Goal: Task Accomplishment & Management: Use online tool/utility

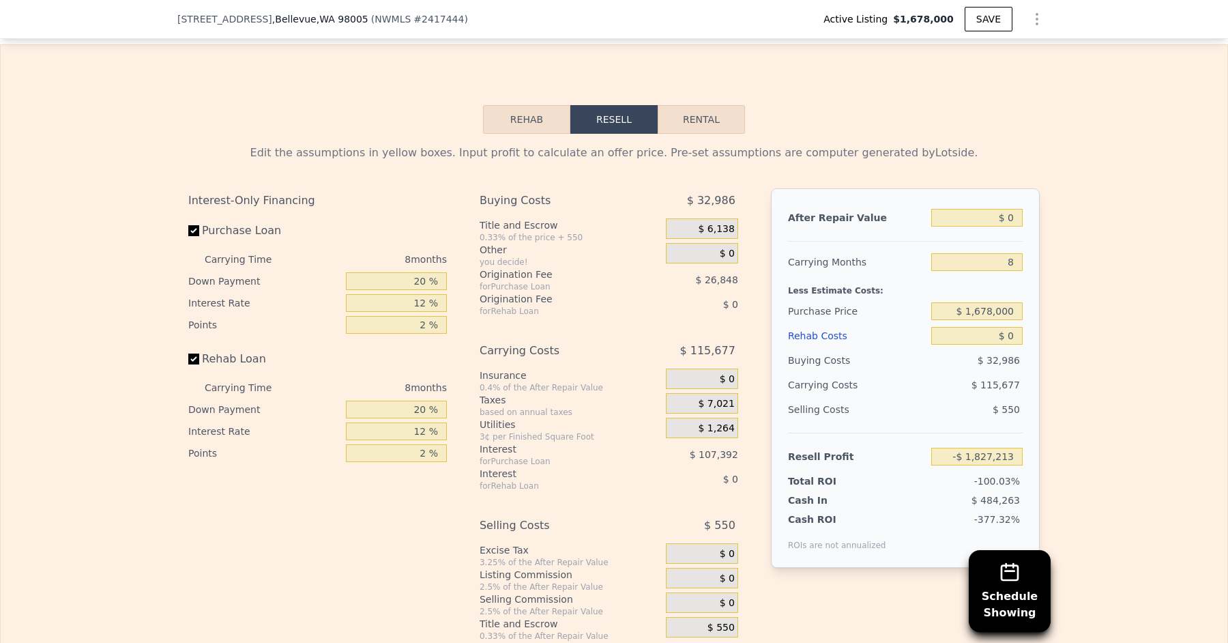
scroll to position [2038, 0]
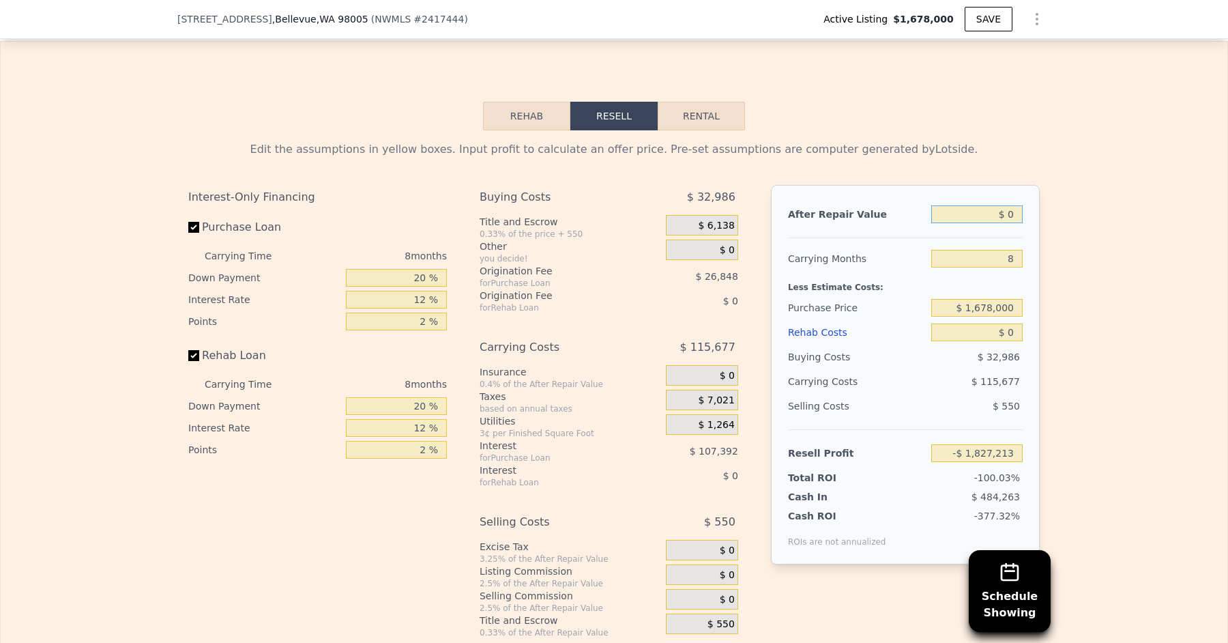
click at [1016, 205] on input "$ 0" at bounding box center [976, 214] width 91 height 18
type input "$ 1"
type input "-$ 1,827,212"
type input "$ 18"
type input "-$ 1,827,196"
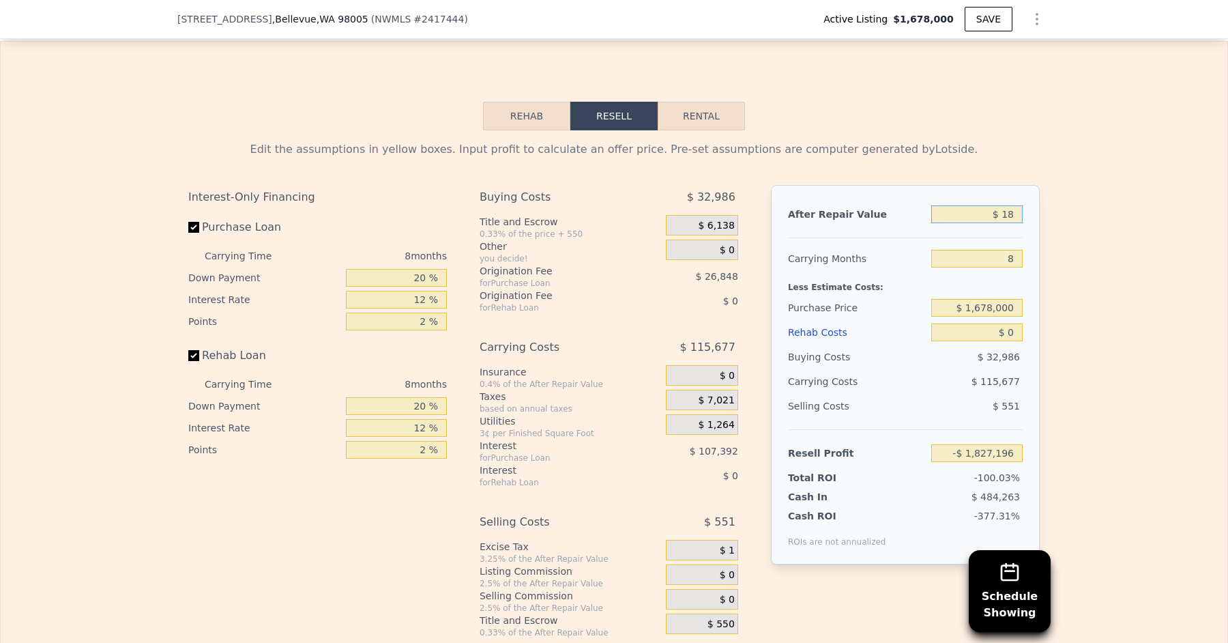
type input "$ 180"
type input "-$ 1,827,050"
type input "$ 1,800"
type input "-$ 1,825,573"
type input "$ 18,000"
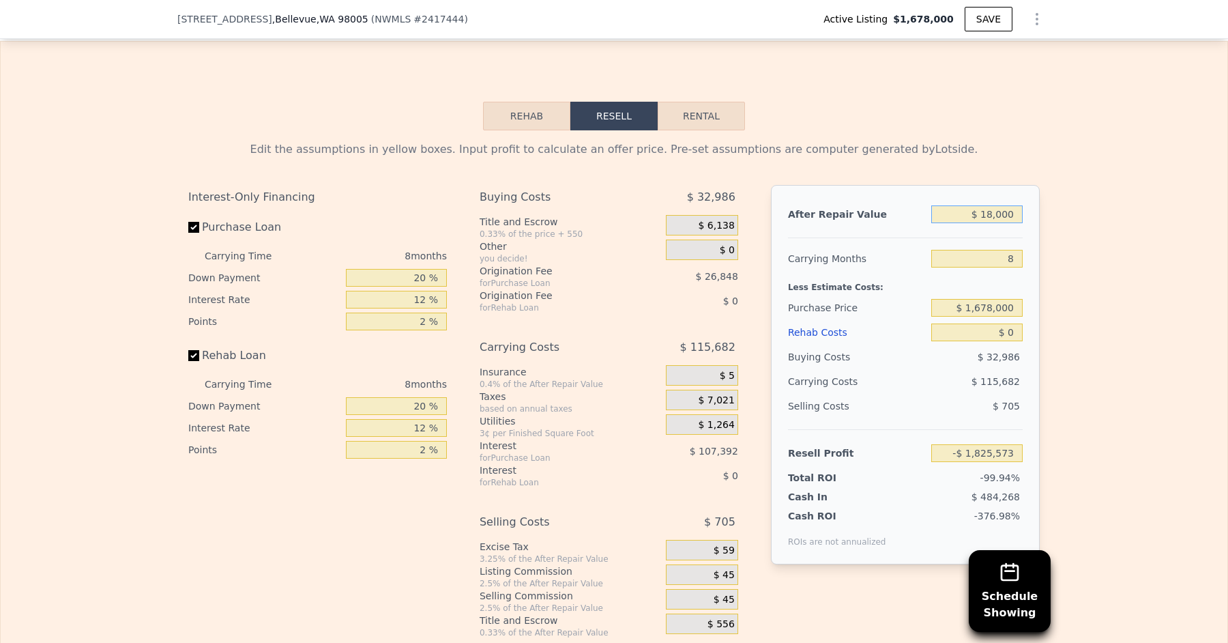
type input "-$ 1,810,806"
type input "$ 180,000"
type input "-$ 1,663,142"
type input "$ 1,800,000"
type input "-$ 186,507"
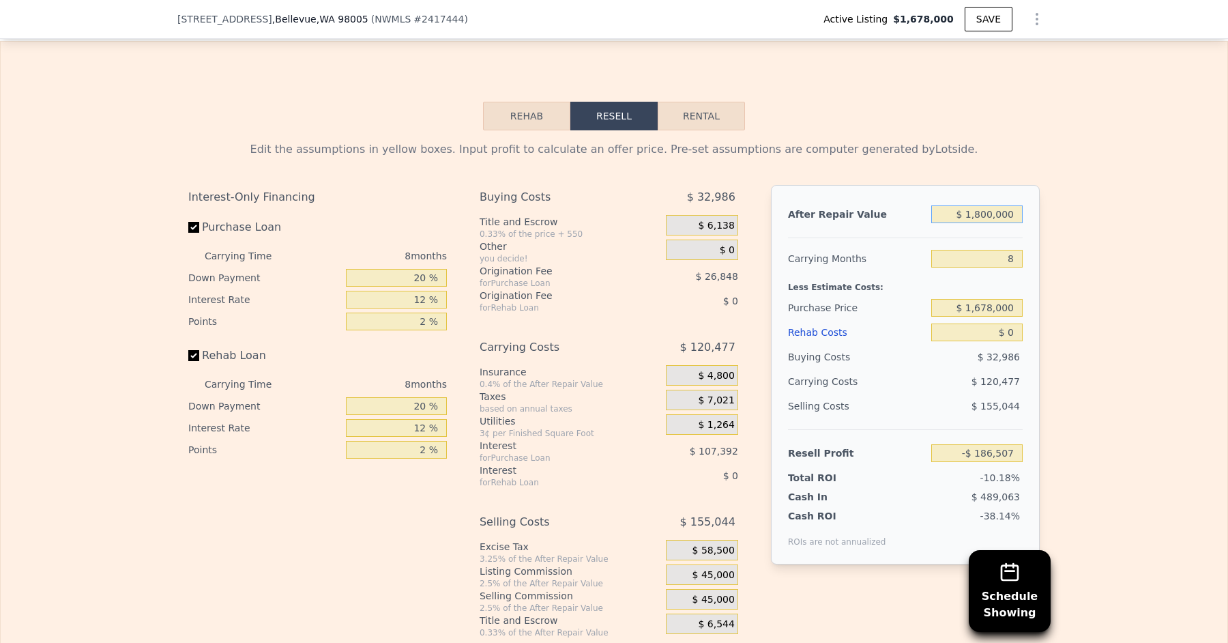
type input "$ 1,800,000"
click at [1017, 250] on input "8" at bounding box center [976, 259] width 91 height 18
type input "5"
type input "-$ 141,328"
type input "5"
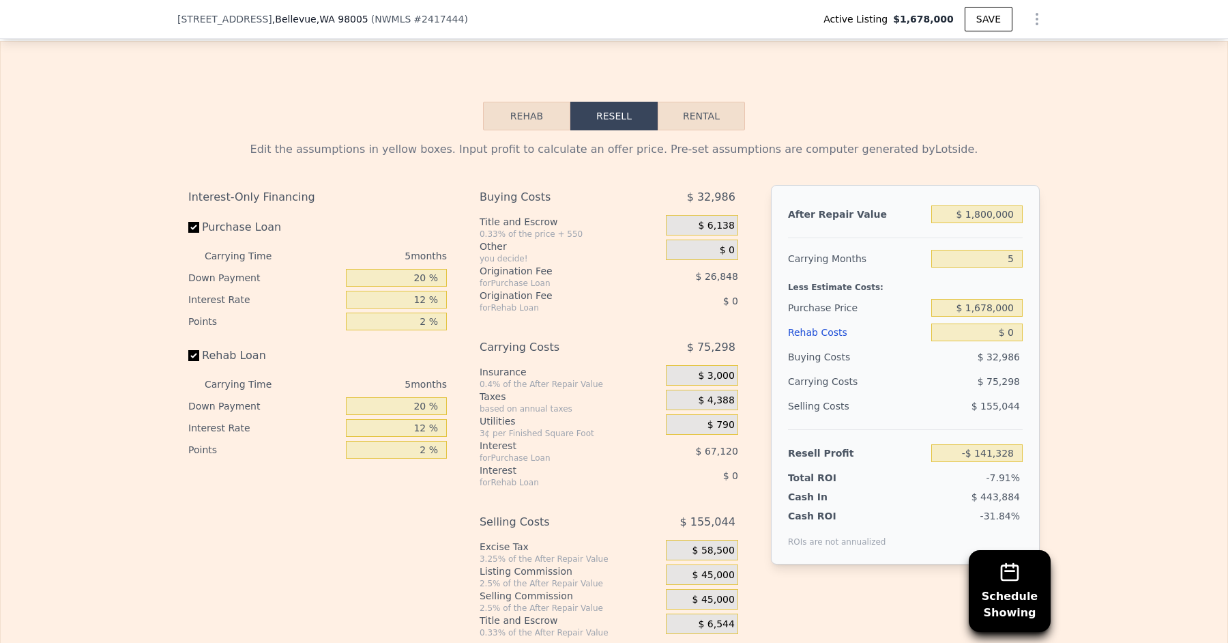
click at [1002, 271] on div "Less Estimate Costs:" at bounding box center [905, 283] width 235 height 25
click at [520, 102] on button "Rehab" at bounding box center [526, 116] width 87 height 29
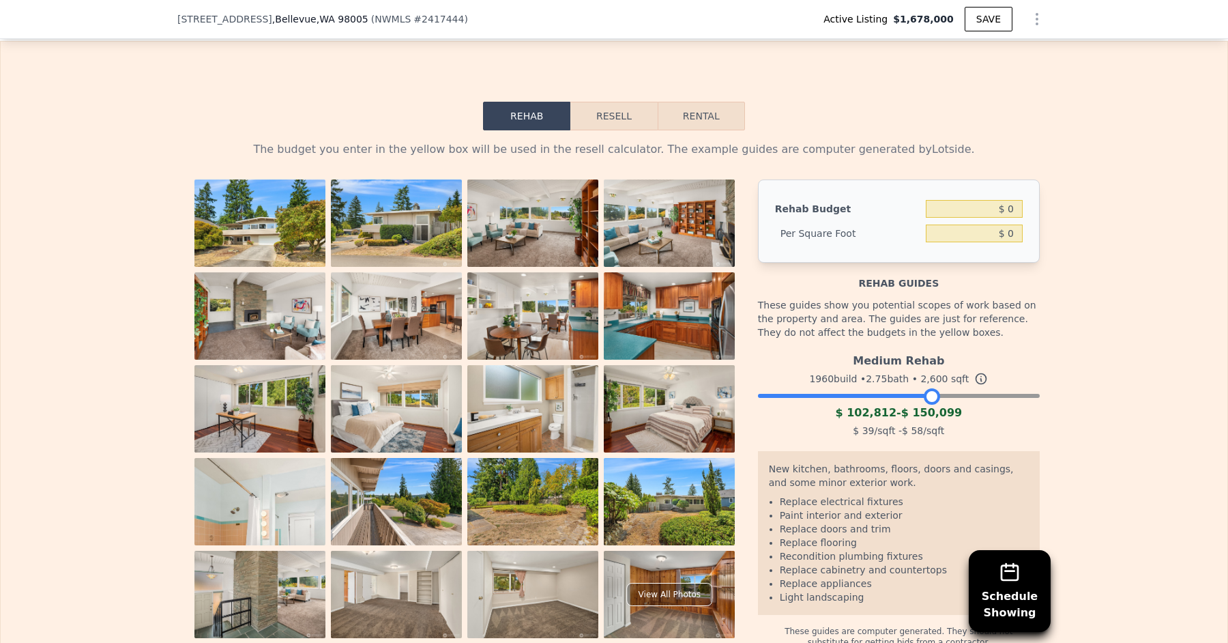
drag, startPoint x: 1031, startPoint y: 383, endPoint x: 930, endPoint y: 389, distance: 101.8
click at [931, 390] on div at bounding box center [932, 396] width 16 height 16
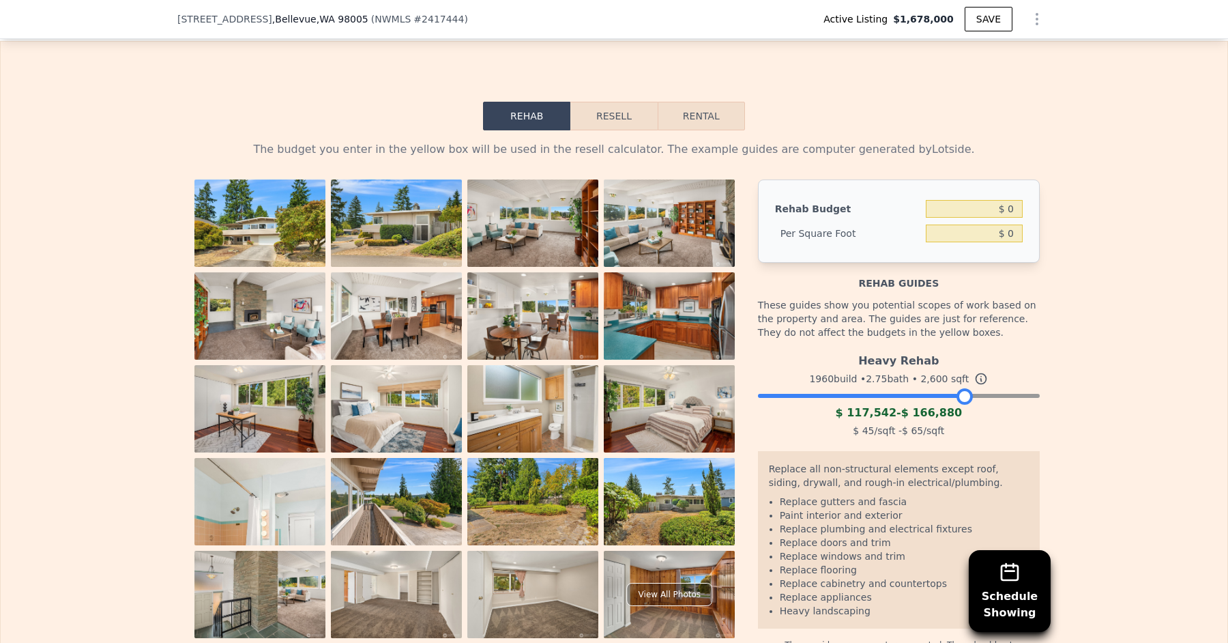
drag, startPoint x: 928, startPoint y: 377, endPoint x: 961, endPoint y: 383, distance: 32.6
click at [963, 388] on div at bounding box center [964, 396] width 16 height 16
click at [616, 110] on button "Resell" at bounding box center [613, 116] width 87 height 29
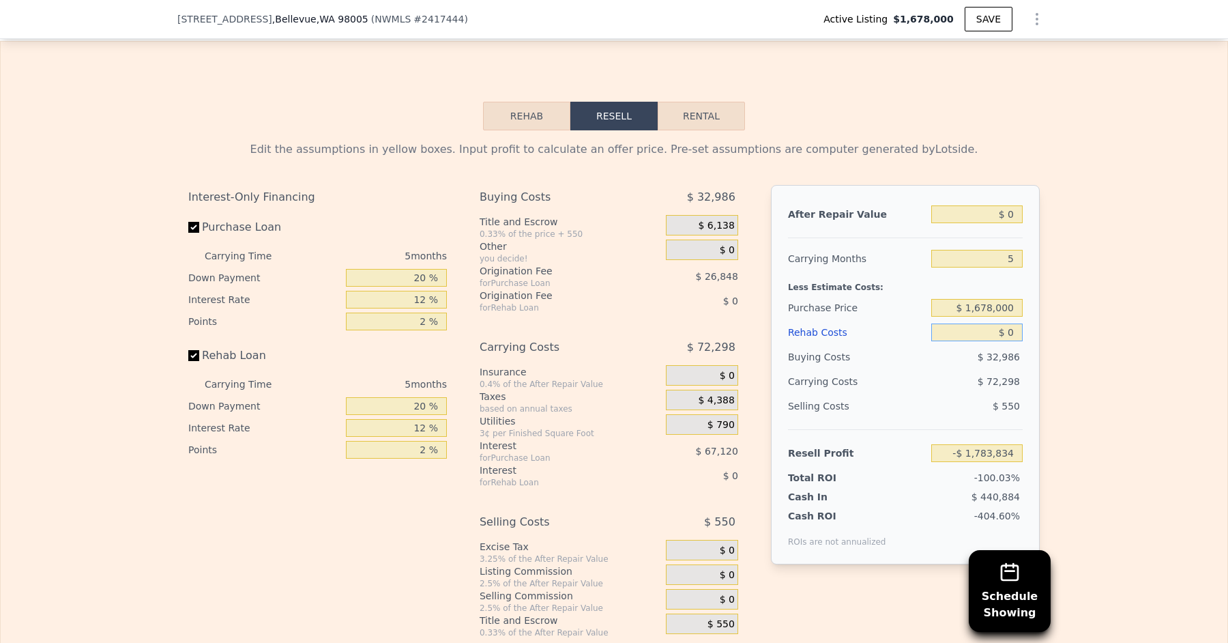
click at [1015, 323] on input "$ 0" at bounding box center [976, 332] width 91 height 18
type input "$ 1"
type input "-$ 1,783,835"
type input "$ 16"
type input "-$ 1,783,850"
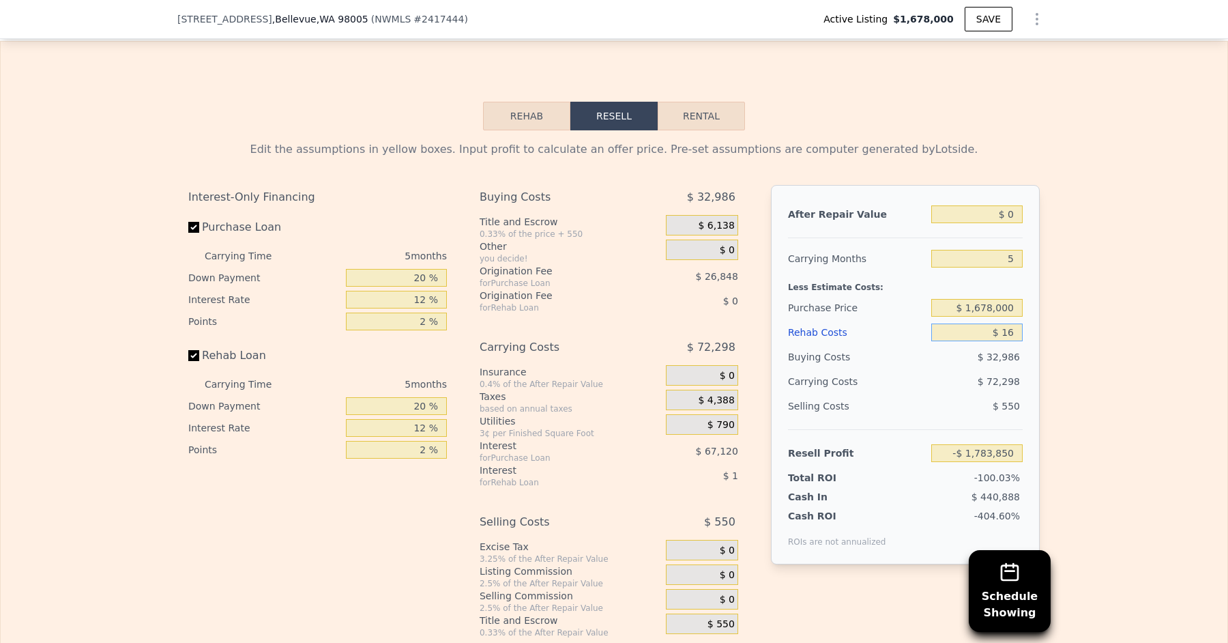
type input "$ 160"
type input "-$ 1,784,002"
type input "$ 1,600"
type input "-$ 1,785,525"
type input "$ 16,000"
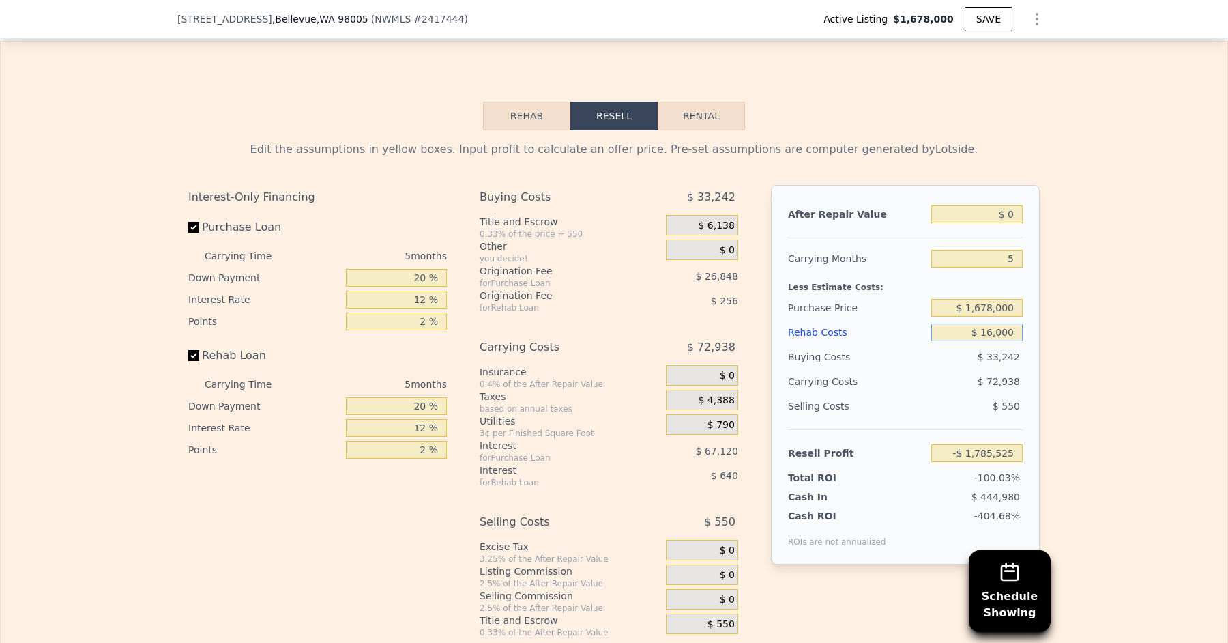
type input "-$ 1,800,730"
type input "$ 160,000"
type input "-$ 1,952,794"
type input "$ 160,000"
click at [1020, 205] on input "$ 0" at bounding box center [976, 214] width 91 height 18
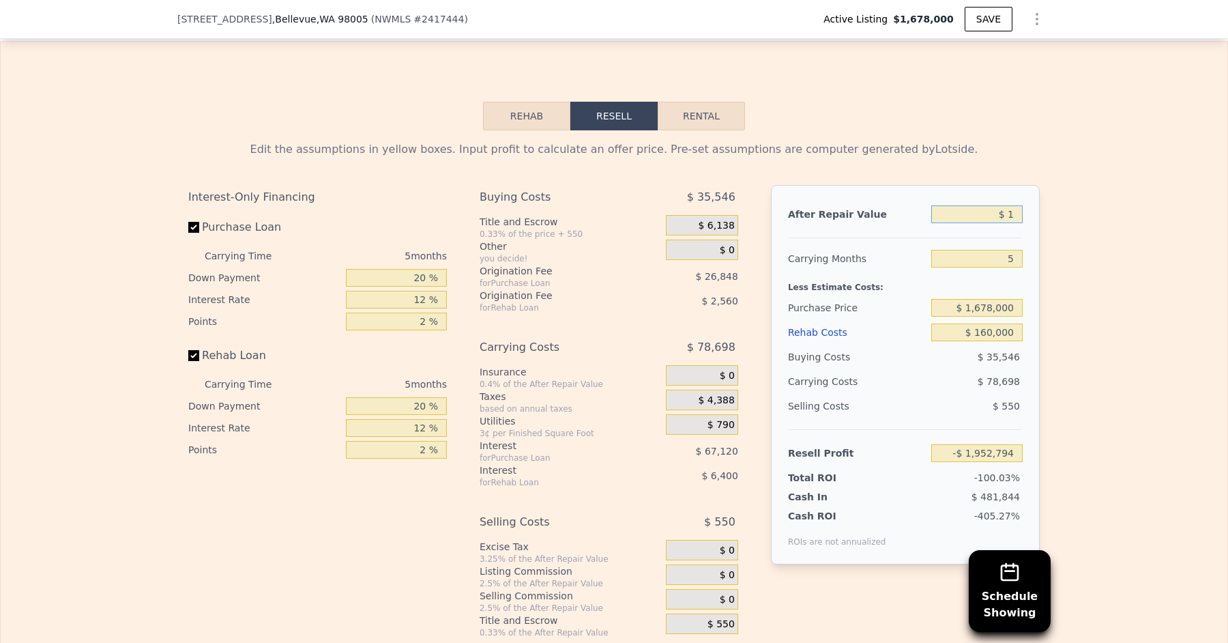
type input "$ 18"
type input "-$ 1,952,777"
type input "$ 180"
type input "-$ 1,952,631"
type input "$ 18"
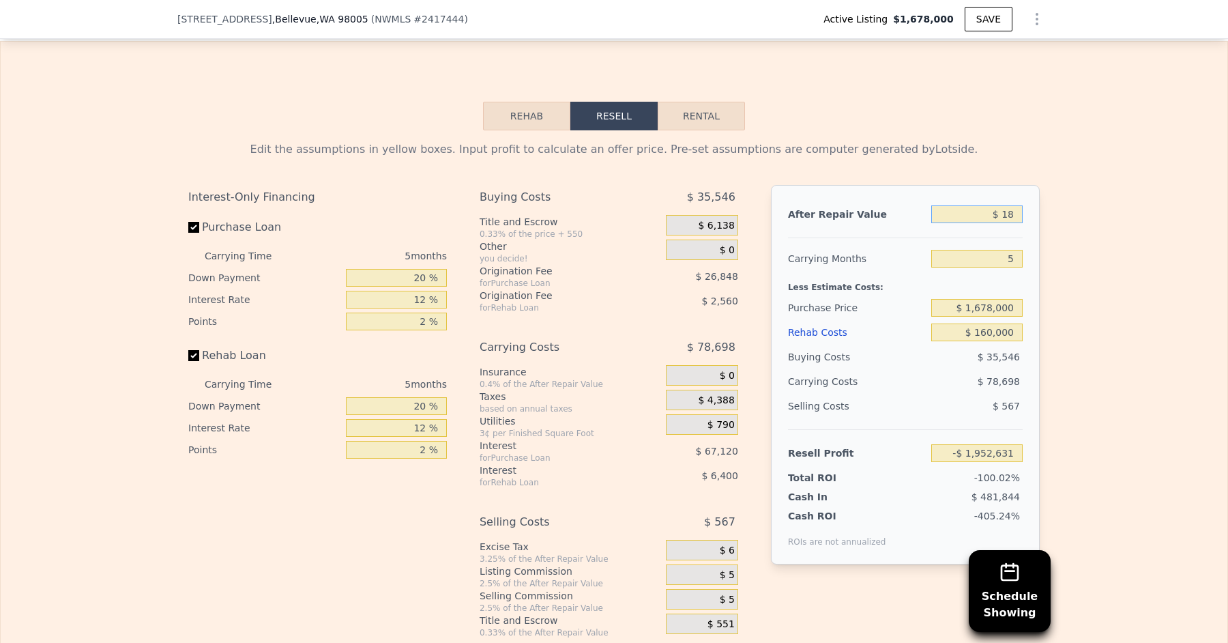
type input "-$ 1,952,777"
type input "$ 185"
type input "-$ 1,952,626"
type input "$ 1,850"
type input "-$ 1,951,105"
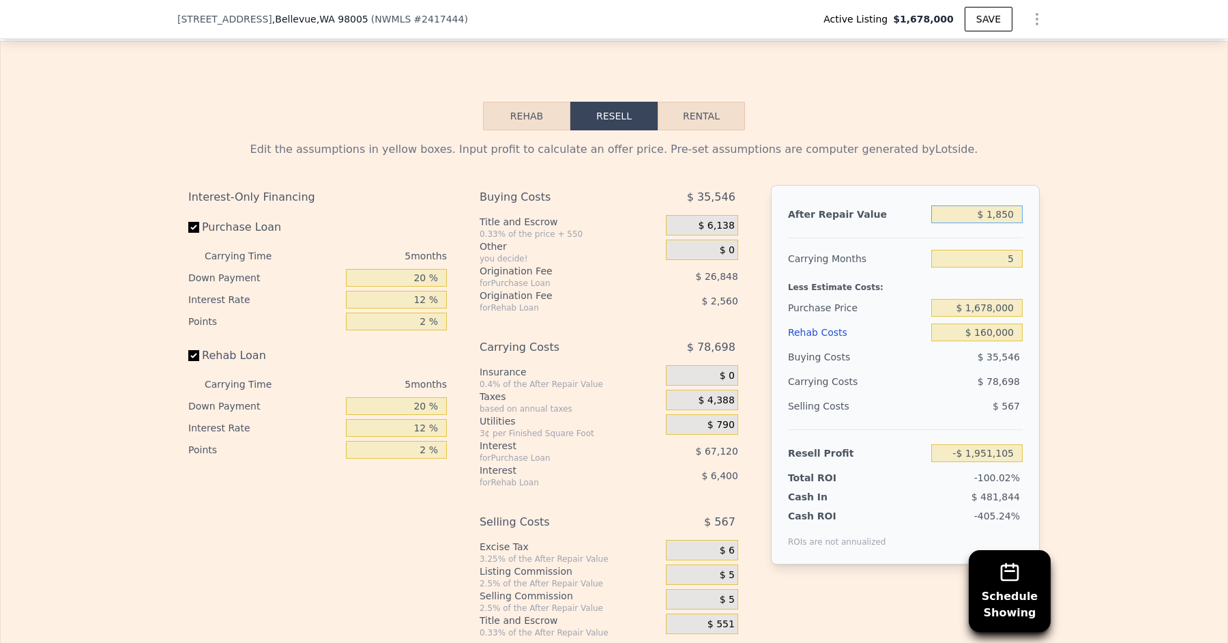
type input "$ 18,500"
type input "-$ 1,935,914"
type input "$ 185,000"
type input "-$ 1,783,981"
type input "$ 1,850,000"
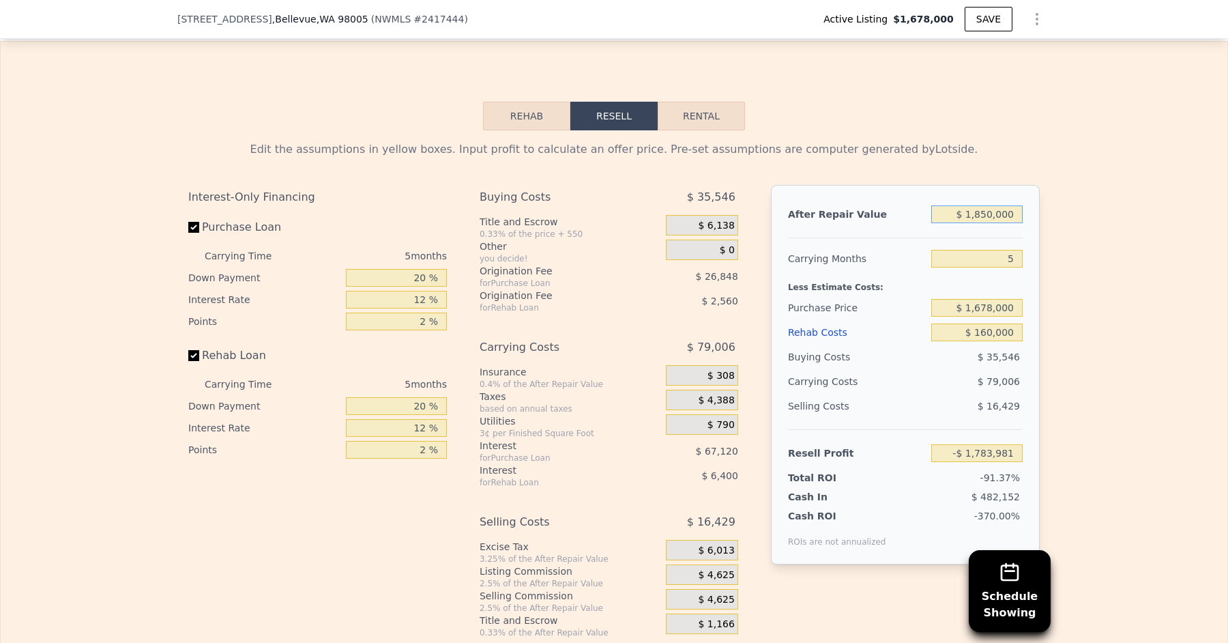
type input "-$ 264,663"
type input "$ 1,850,000"
click at [1006, 277] on div "Less Estimate Costs:" at bounding box center [905, 283] width 235 height 25
click at [1005, 299] on input "$ 1,678,000" at bounding box center [976, 308] width 91 height 18
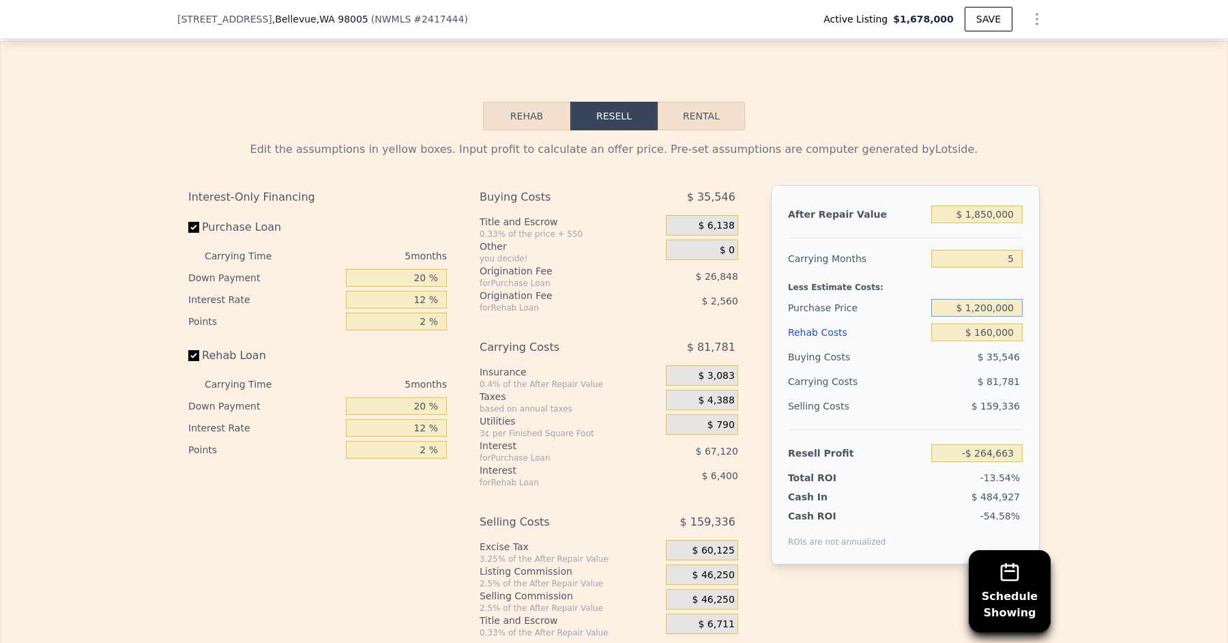
type input "$ 1,200,000"
click at [967, 274] on div "Less Estimate Costs:" at bounding box center [905, 283] width 235 height 25
type input "$ 241,697"
click at [984, 299] on input "$ 1,200,000" at bounding box center [976, 308] width 91 height 18
type input "$ 1,400,000"
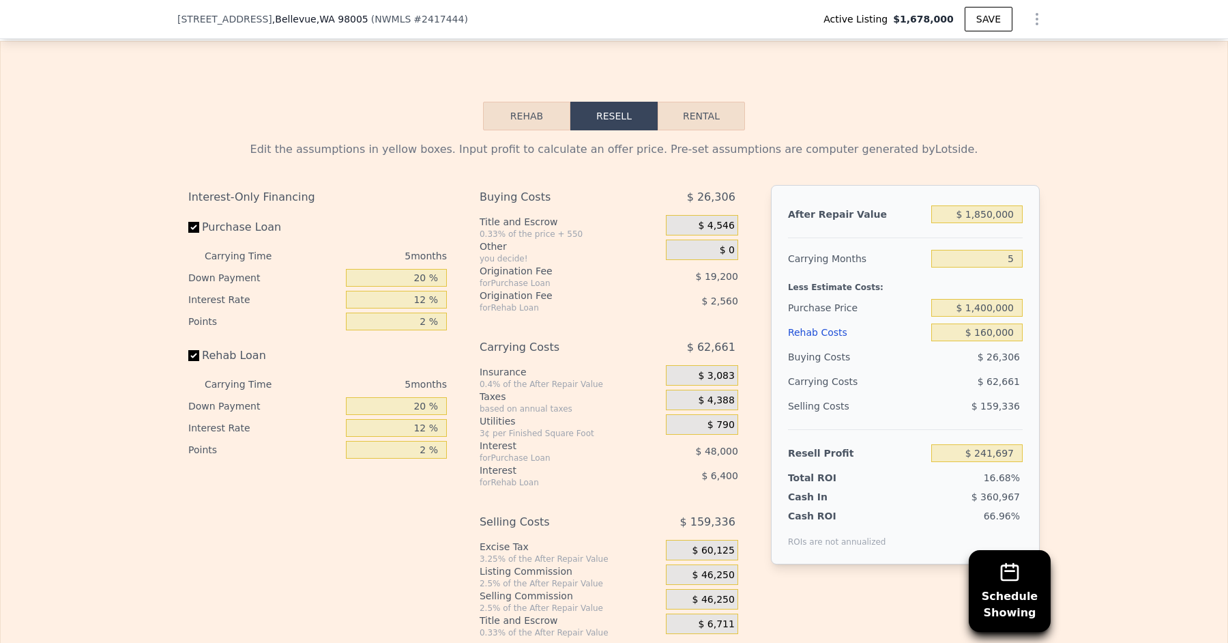
click at [956, 274] on div "Less Estimate Costs:" at bounding box center [905, 283] width 235 height 25
type input "$ 29,831"
click at [981, 299] on input "$ 1,400,000" at bounding box center [976, 308] width 91 height 18
type input "$ 1,300,000"
click at [937, 276] on div "Less Estimate Costs:" at bounding box center [905, 283] width 235 height 25
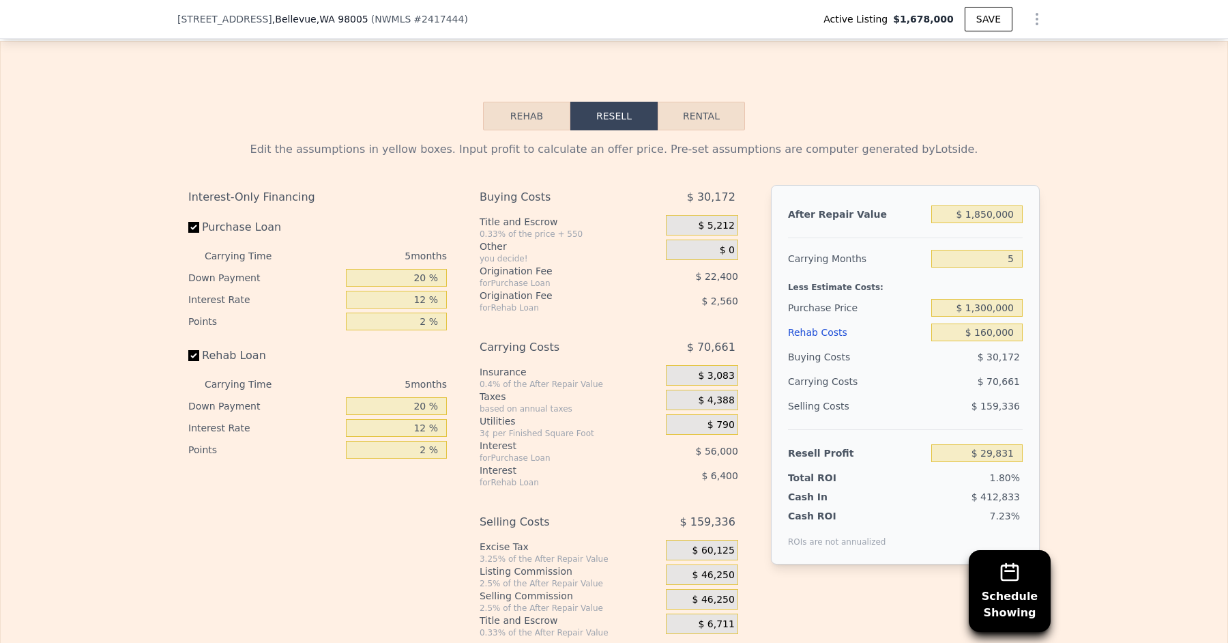
type input "$ 135,764"
click at [931, 277] on div "Less Estimate Costs:" at bounding box center [905, 283] width 235 height 25
click at [986, 299] on input "$ 1,300,000" at bounding box center [976, 308] width 91 height 18
type input "$ 1,350,000"
click at [941, 272] on div "Less Estimate Costs:" at bounding box center [905, 283] width 235 height 25
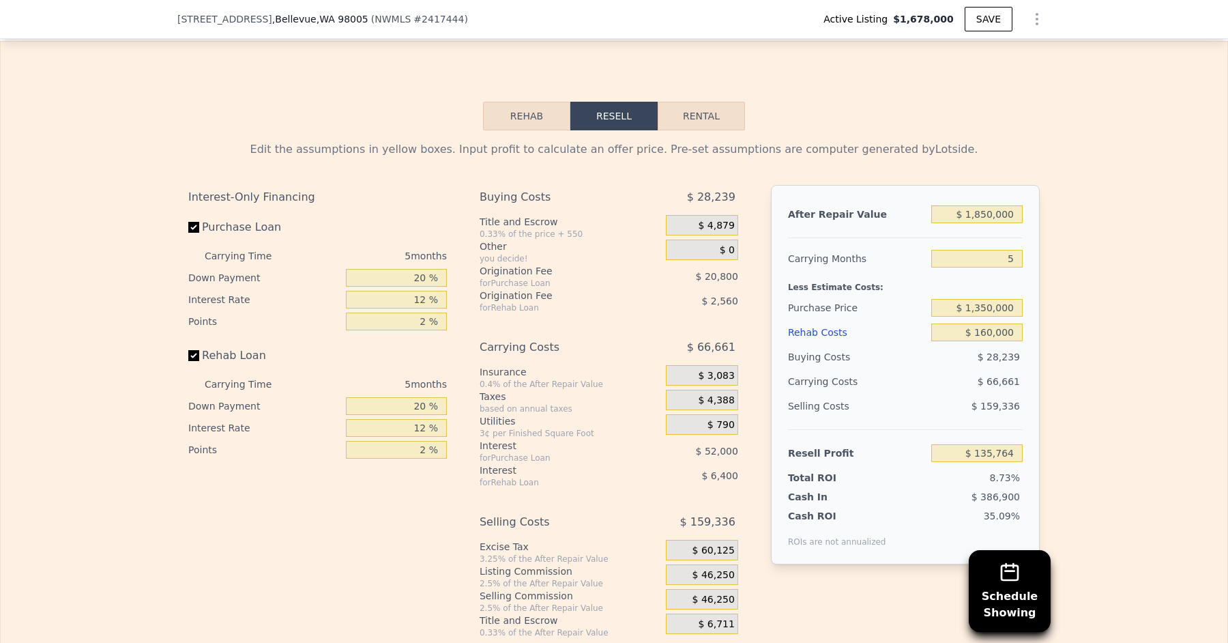
type input "$ 82,797"
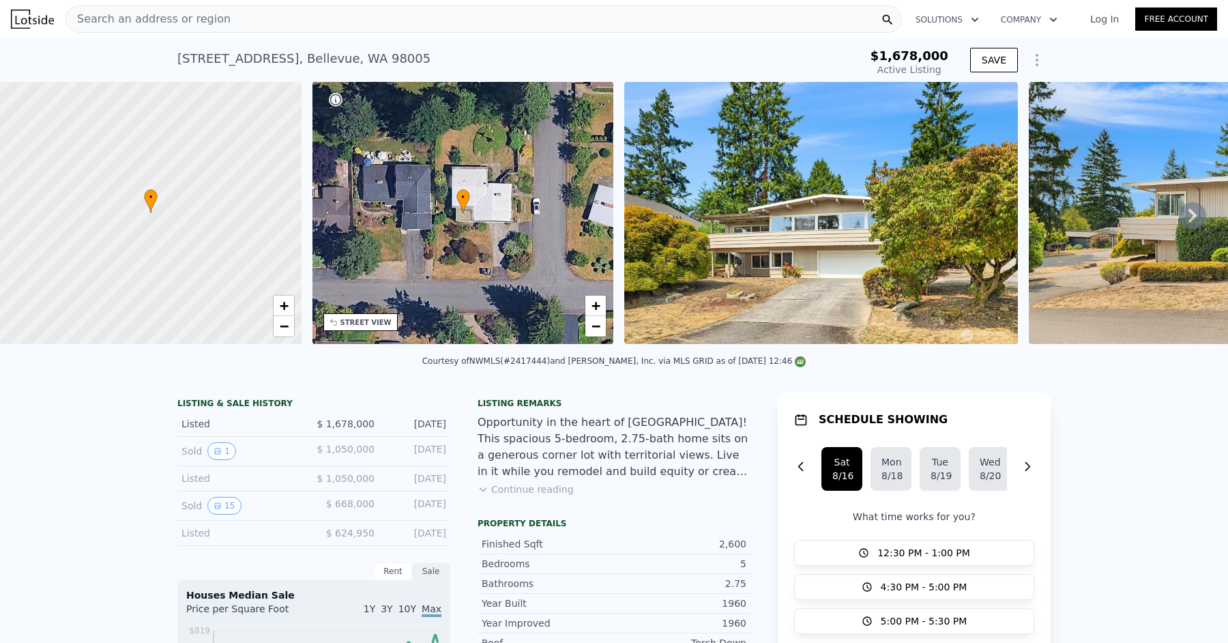
click at [302, 16] on div "Search an address or region" at bounding box center [483, 18] width 836 height 27
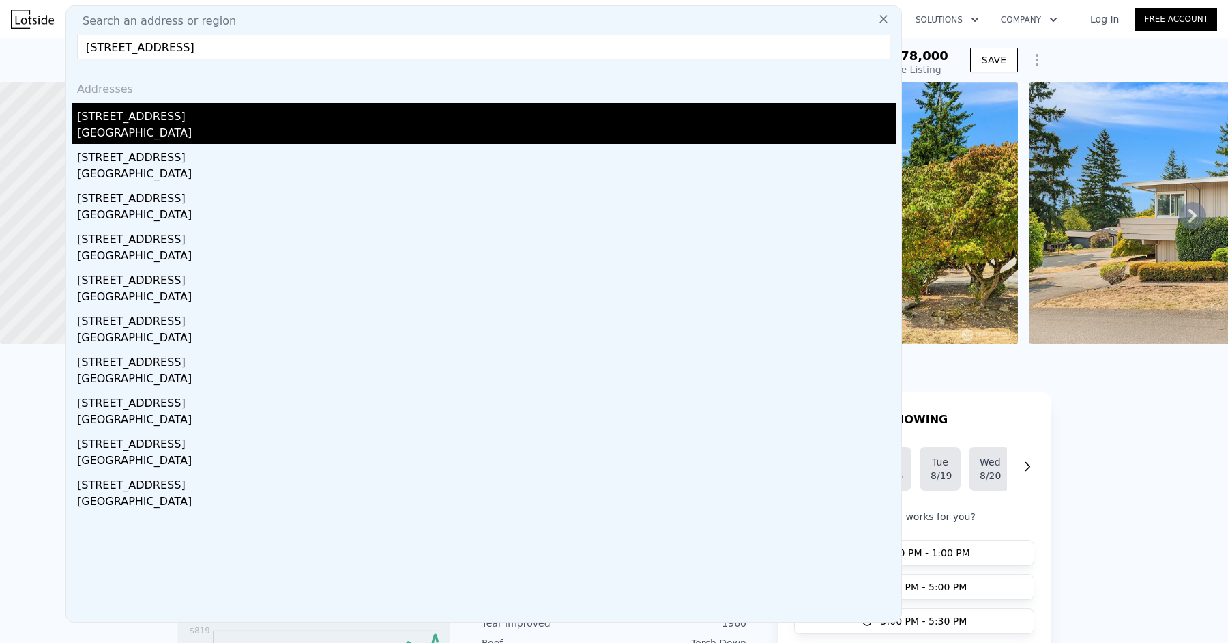
type input "[STREET_ADDRESS]"
click at [166, 113] on div "[STREET_ADDRESS]" at bounding box center [486, 114] width 819 height 22
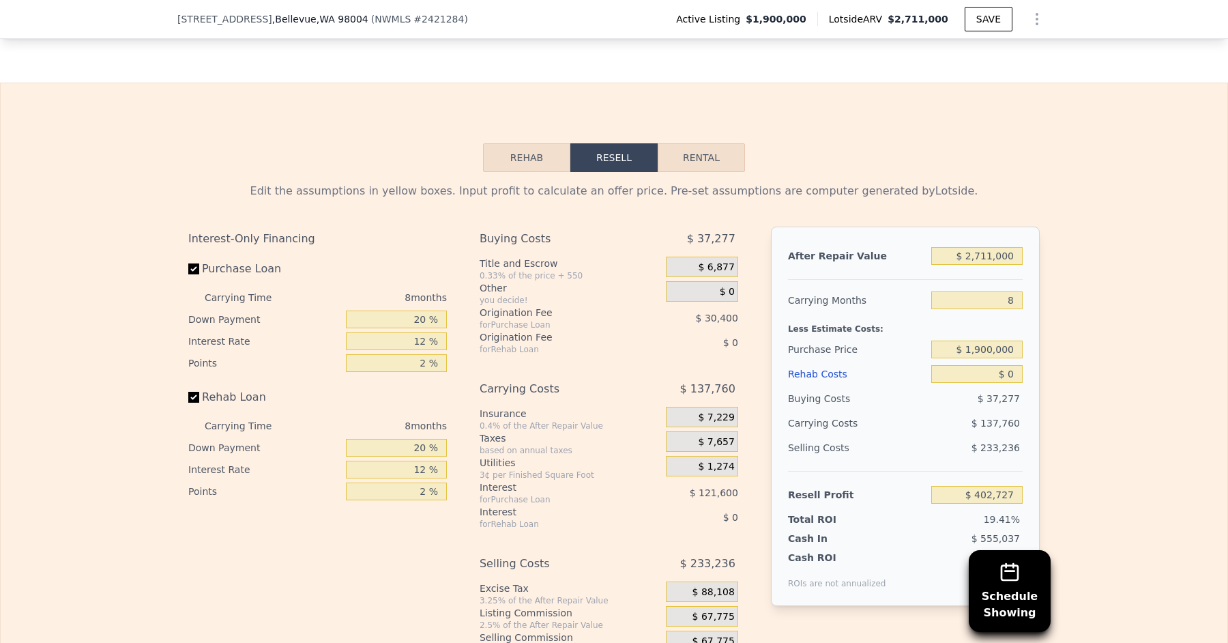
scroll to position [2069, 0]
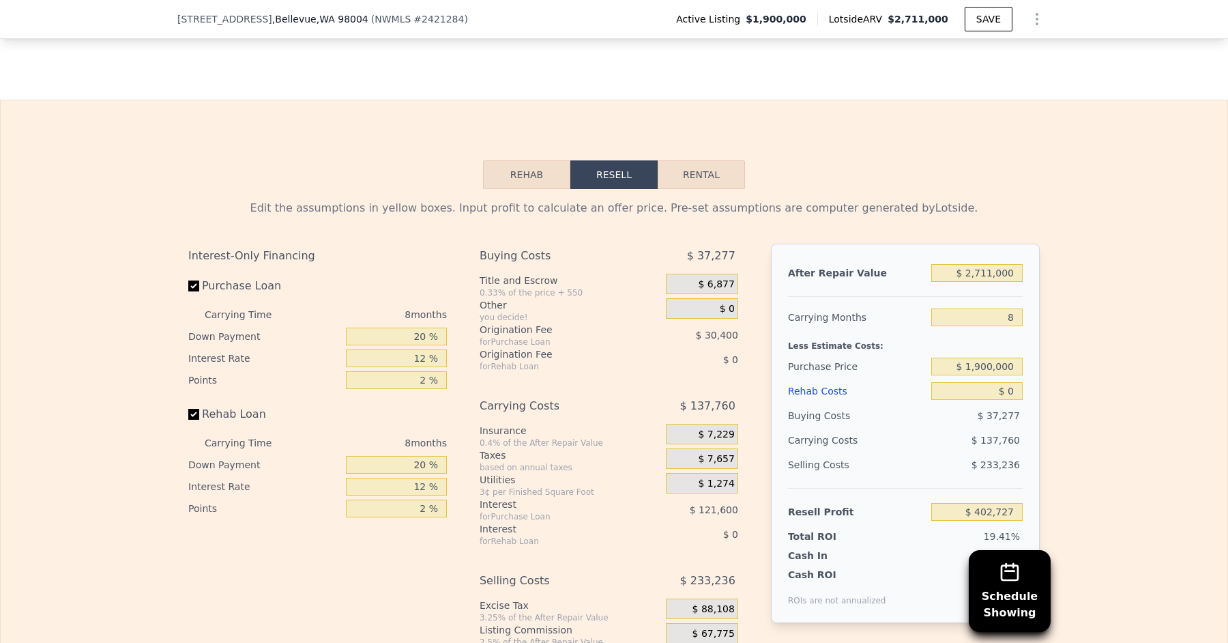
click at [538, 169] on button "Rehab" at bounding box center [526, 174] width 87 height 29
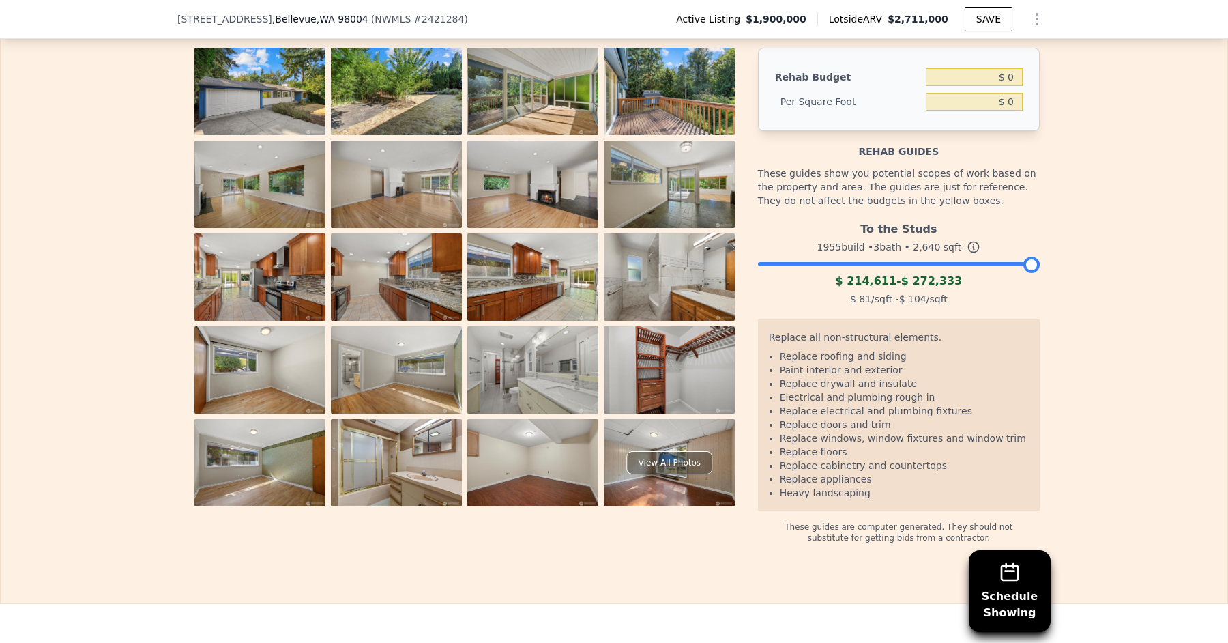
scroll to position [2257, 0]
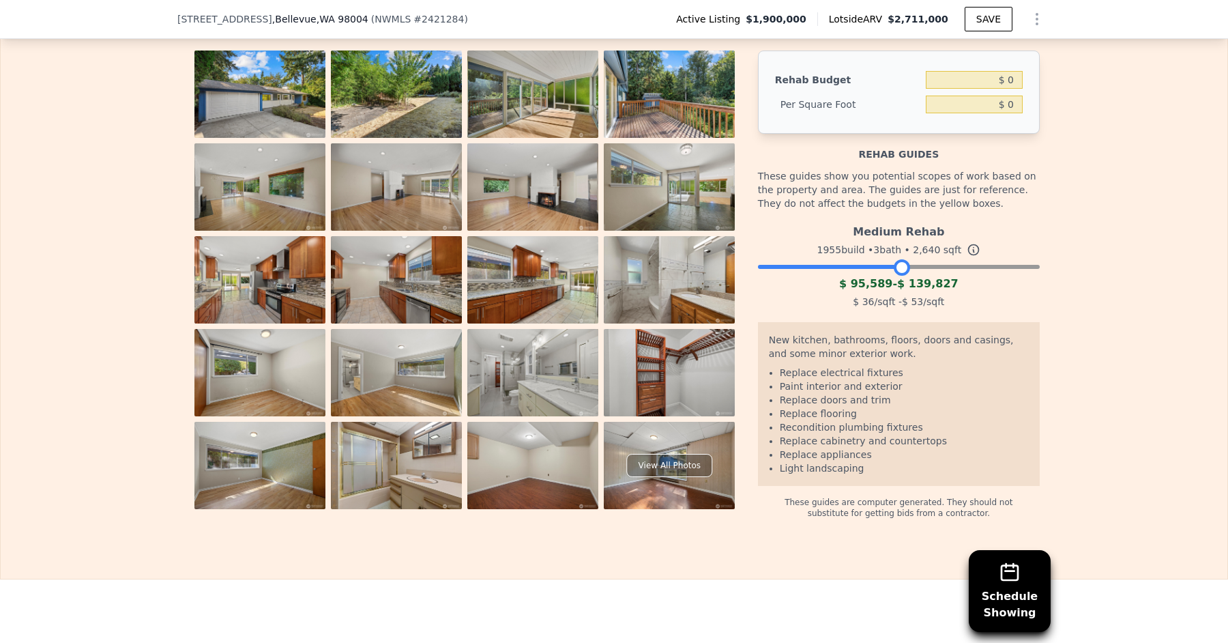
drag, startPoint x: 1032, startPoint y: 250, endPoint x: 902, endPoint y: 265, distance: 131.2
click at [902, 265] on div "Medium Rehab 1955 build • 3 bath • 2,640 sqft $ 95,589 - $ 139,827 $ 36 /sqft -…" at bounding box center [899, 264] width 282 height 93
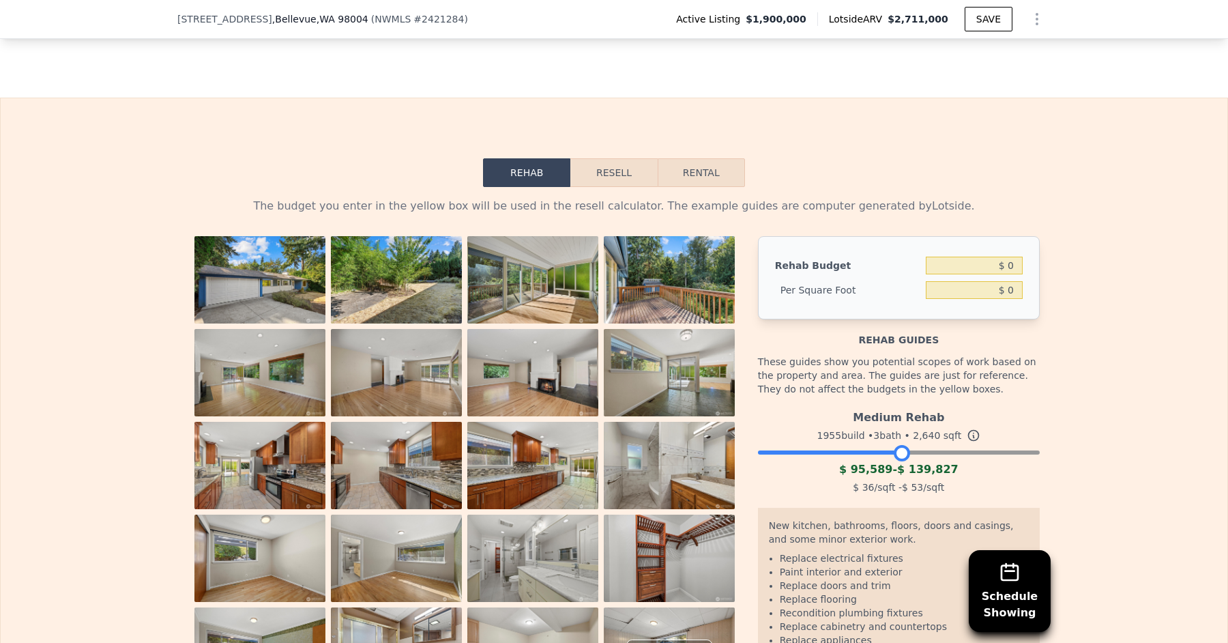
click at [635, 158] on button "Resell" at bounding box center [613, 172] width 87 height 29
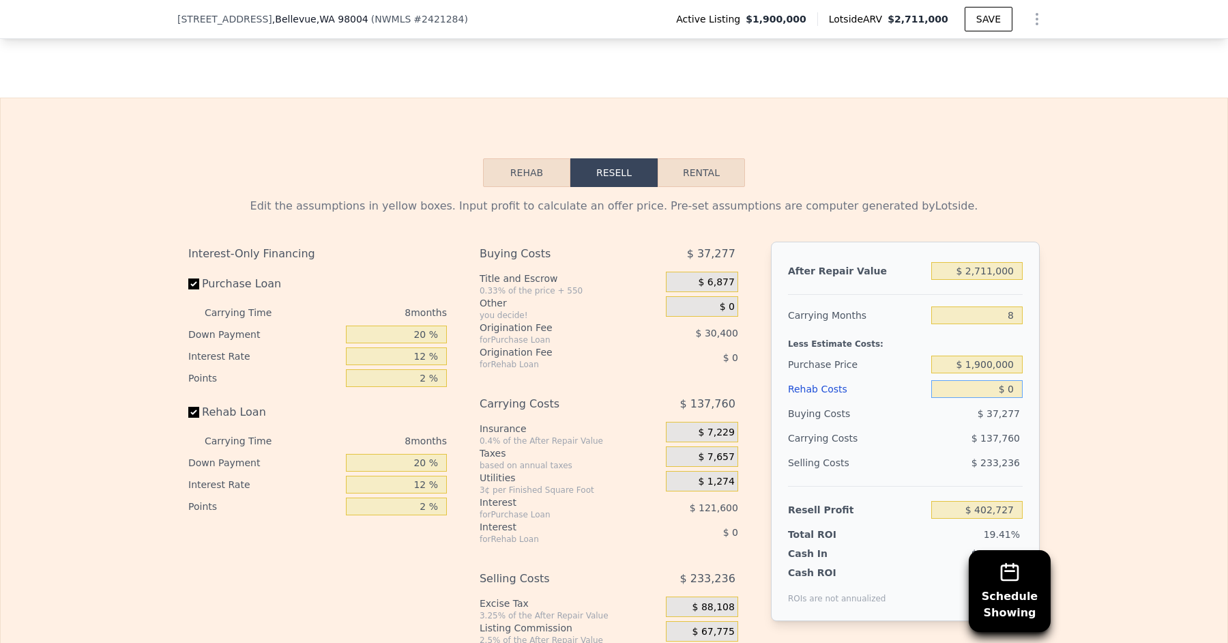
click at [1019, 380] on input "$ 0" at bounding box center [976, 389] width 91 height 18
type input "$ 12"
type input "$ 402,715"
type input "$ 120"
type input "$ 402,597"
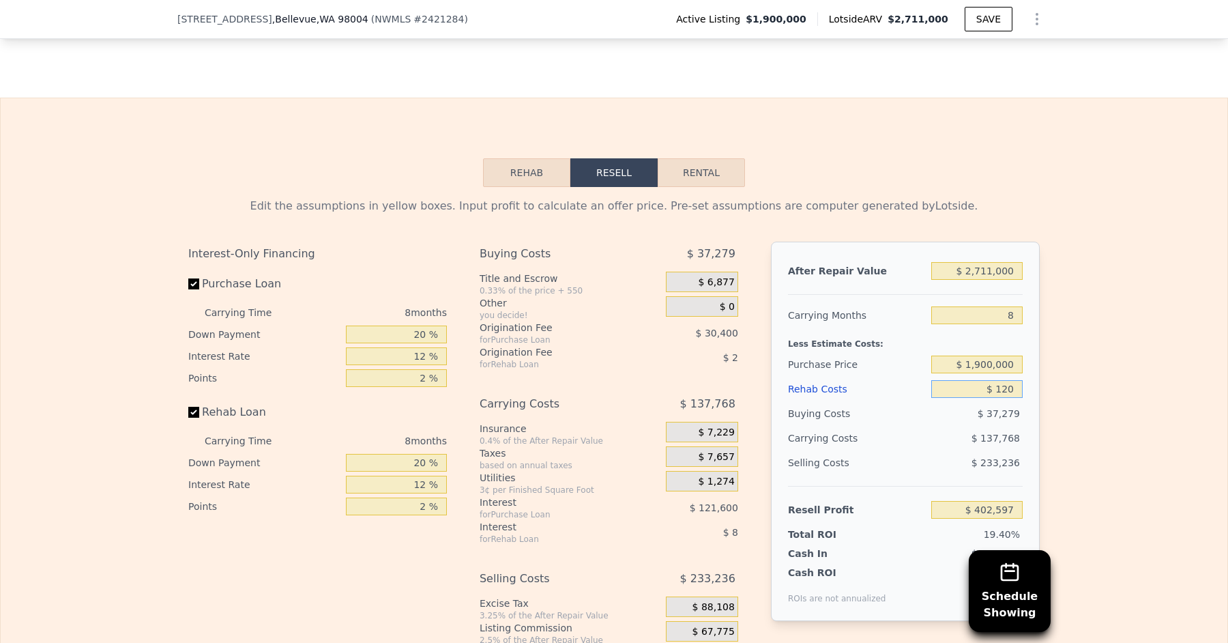
type input "$ 1,200"
type input "$ 401,428"
type input "$ 12,000"
type input "$ 389,767"
type input "$ 120,000"
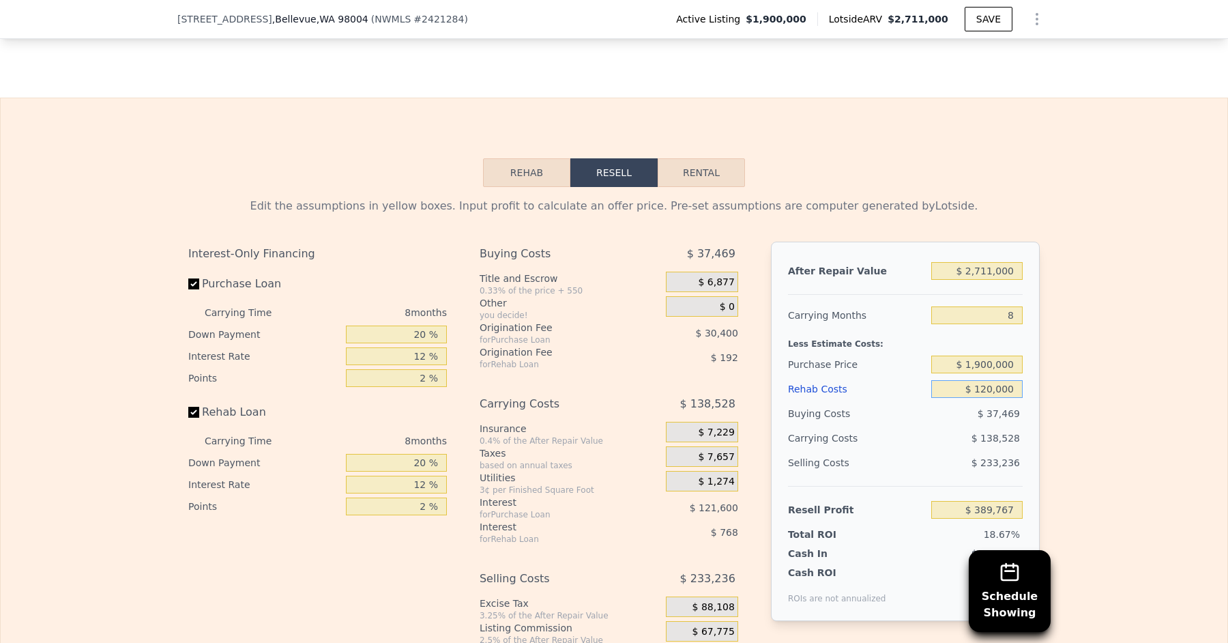
type input "$ 273,127"
type input "$ 120,000"
click at [1056, 393] on div "Edit the assumptions in yellow boxes. Input profit to calculate an offer price.…" at bounding box center [614, 441] width 1227 height 508
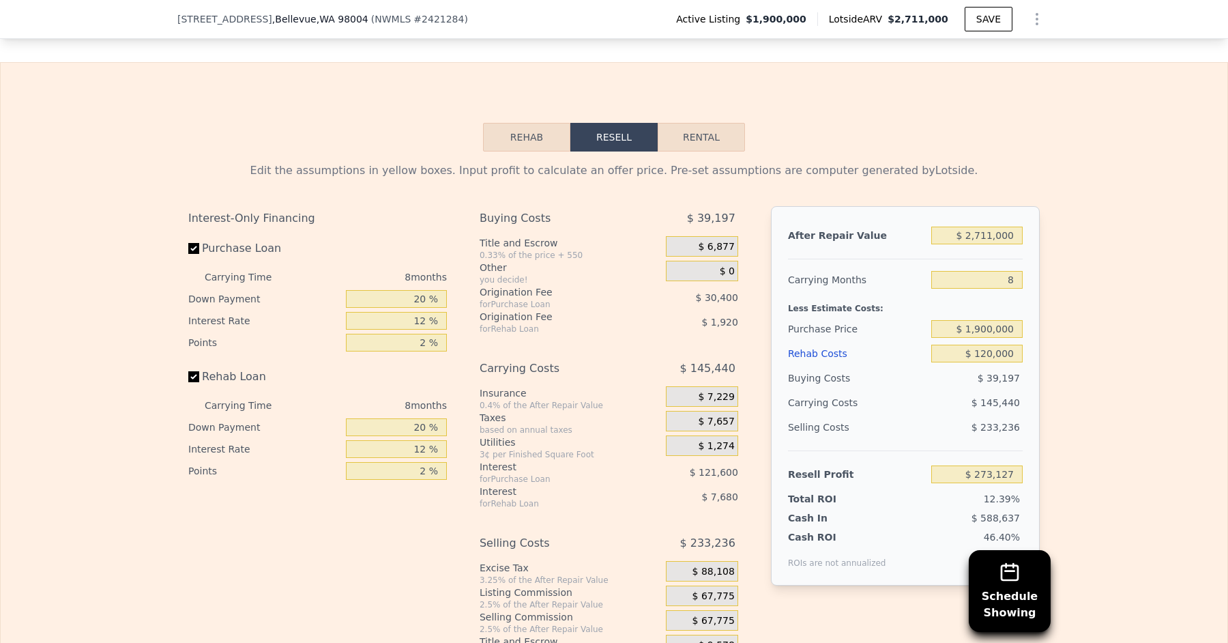
scroll to position [2108, 0]
click at [1017, 269] on input "8" at bounding box center [976, 278] width 91 height 18
type input "86"
type input "-$ 1,144,908"
type input "8"
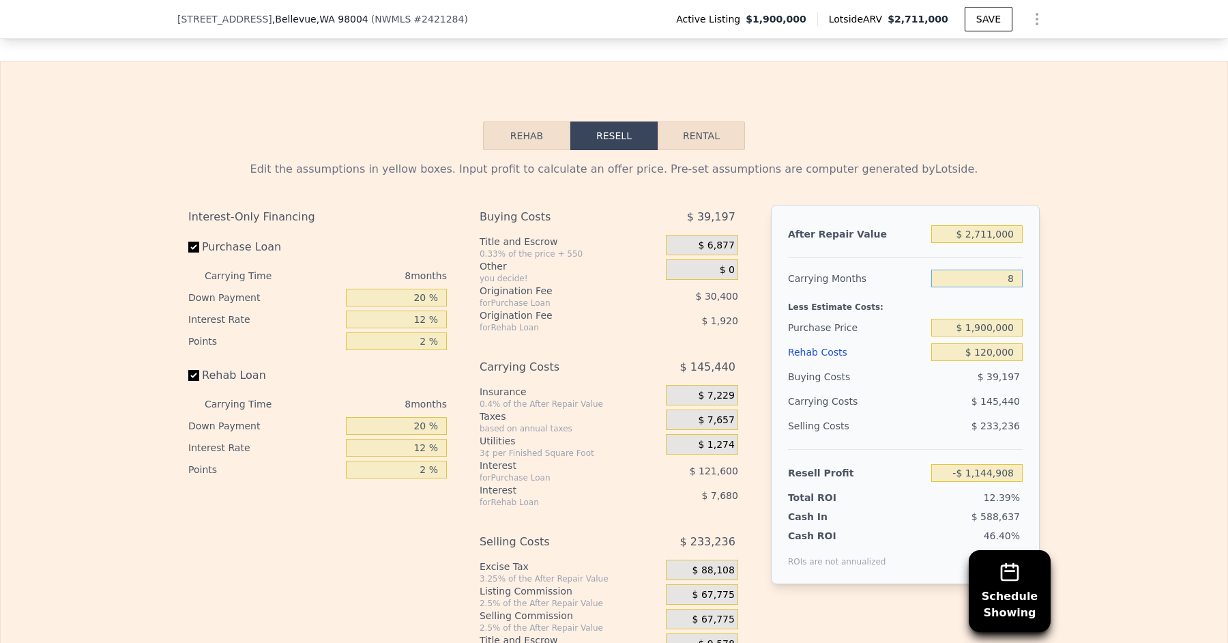
type input "$ 273,127"
type input "6"
type input "$ 309,487"
type input "6"
click at [976, 291] on div "Less Estimate Costs:" at bounding box center [905, 303] width 235 height 25
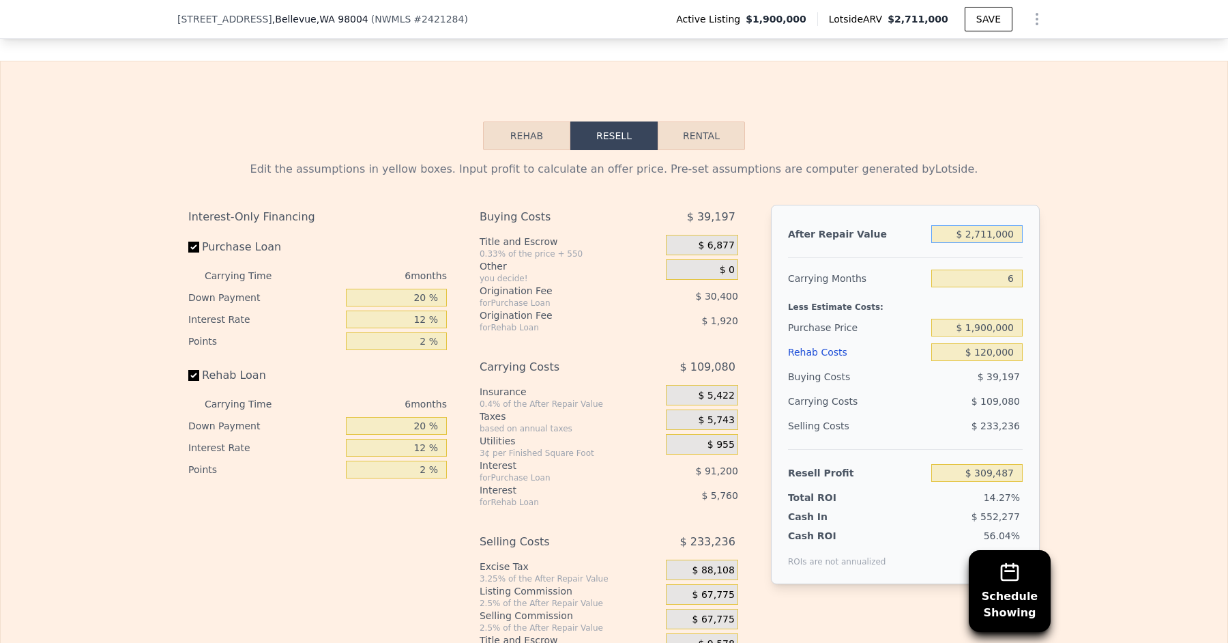
click at [995, 225] on input "$ 2,711,000" at bounding box center [976, 234] width 91 height 18
type input "$ 271,000"
type input "-$ 1,916,207"
type input "$ 27,000"
type input "-$ 2,138,777"
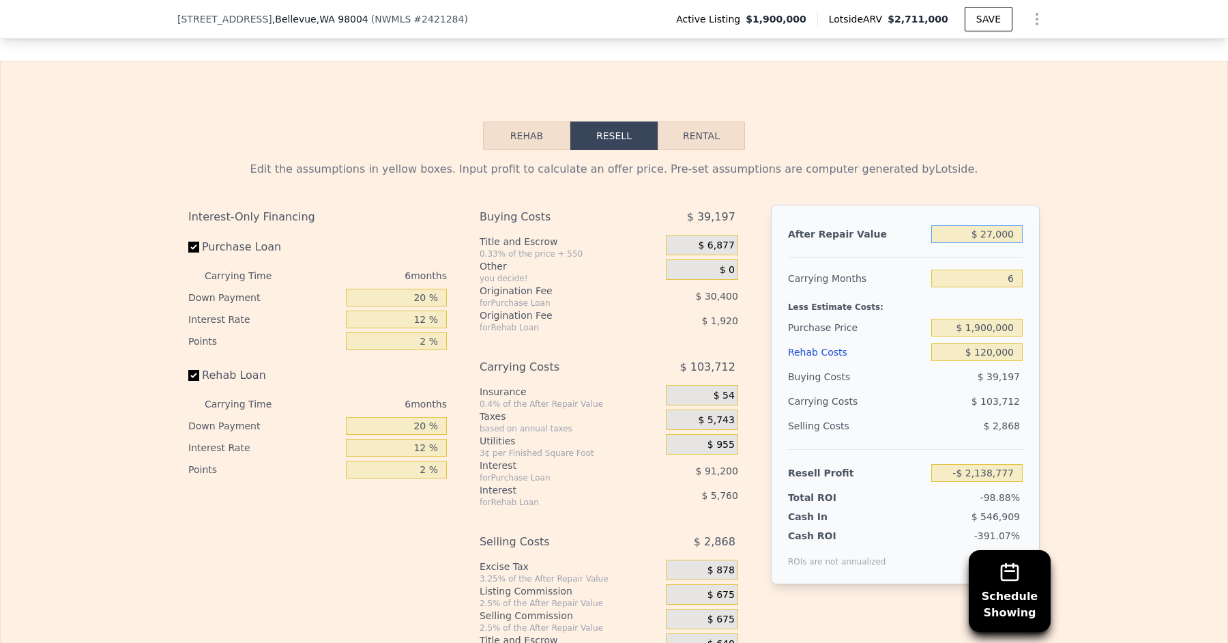
type input "$ 2,000"
type input "-$ 2,161,581"
type input "$ 25,000"
type input "-$ 2,140,601"
type input "$ 250,000"
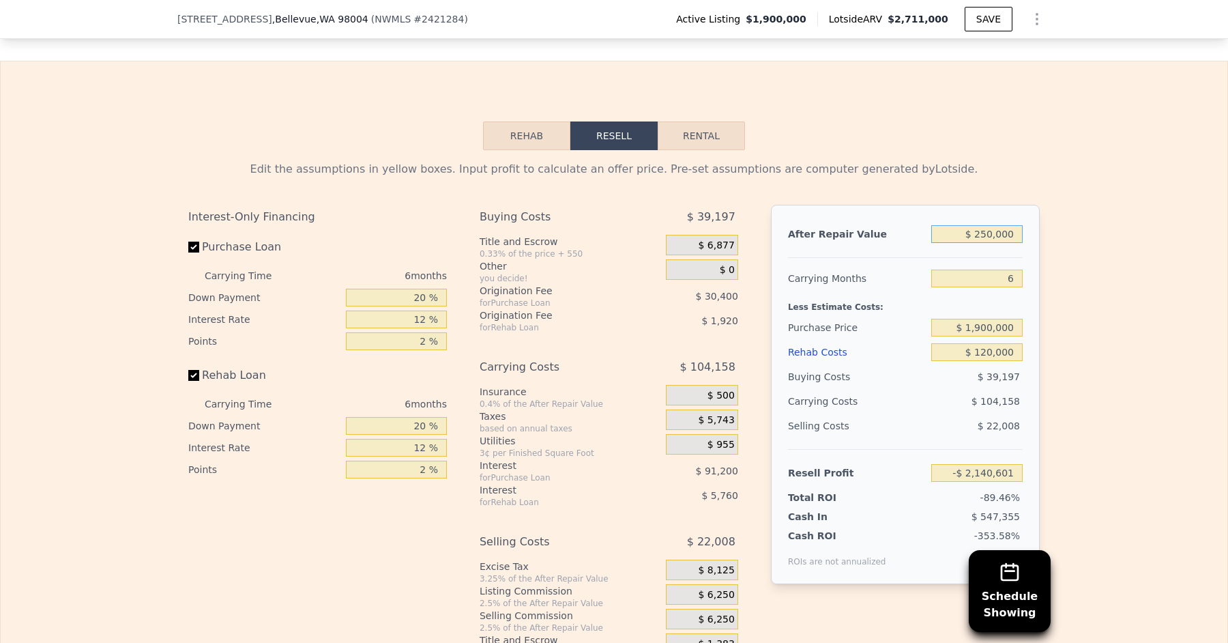
type input "-$ 1,935,363"
type input "$ 2,500,000"
type input "$ 117,020"
type input "$ 2,500,000"
click at [900, 266] on div "Carrying Months" at bounding box center [857, 278] width 138 height 25
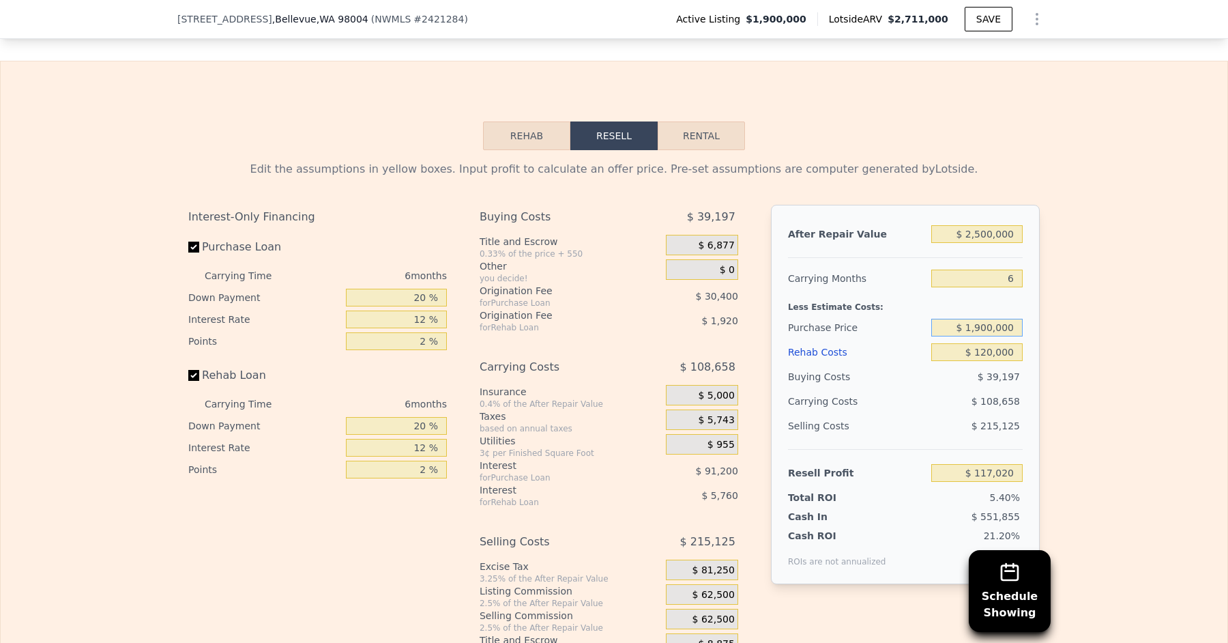
click at [980, 319] on input "$ 1,900,000" at bounding box center [976, 328] width 91 height 18
type input "$ 1,800,000"
click at [958, 291] on div "Less Estimate Costs:" at bounding box center [905, 303] width 235 height 25
type input "$ 223,753"
click at [986, 319] on input "$ 1,800,000" at bounding box center [976, 328] width 91 height 18
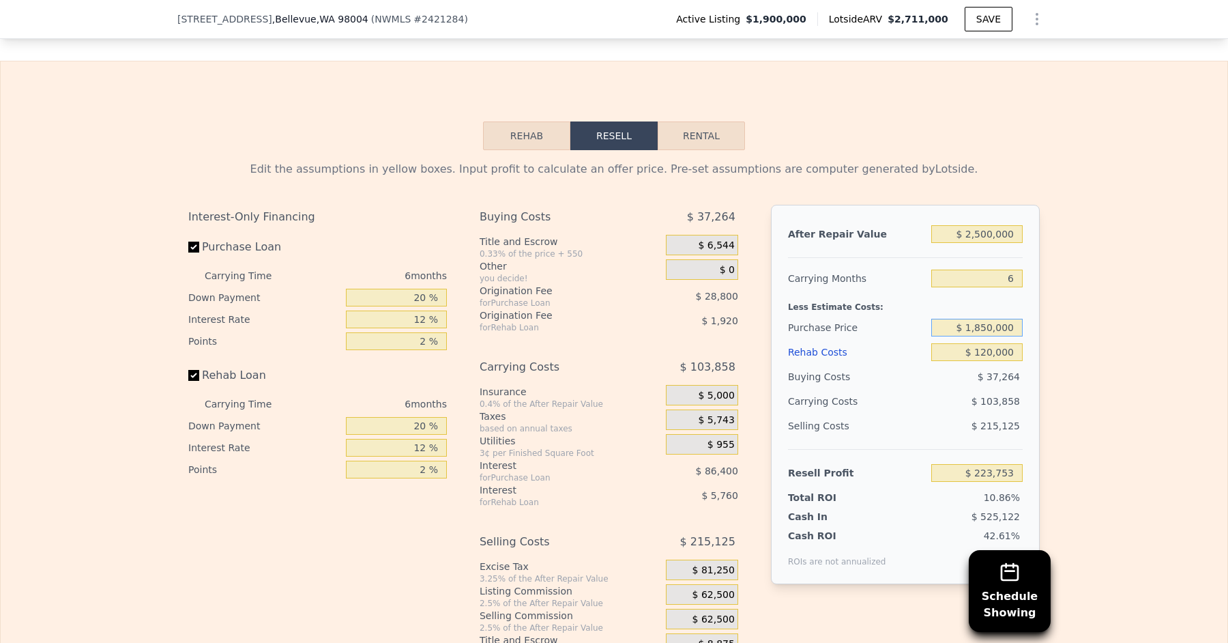
type input "$ 1,850,000"
click at [929, 291] on div "Less Estimate Costs:" at bounding box center [905, 303] width 235 height 25
type input "$ 170,386"
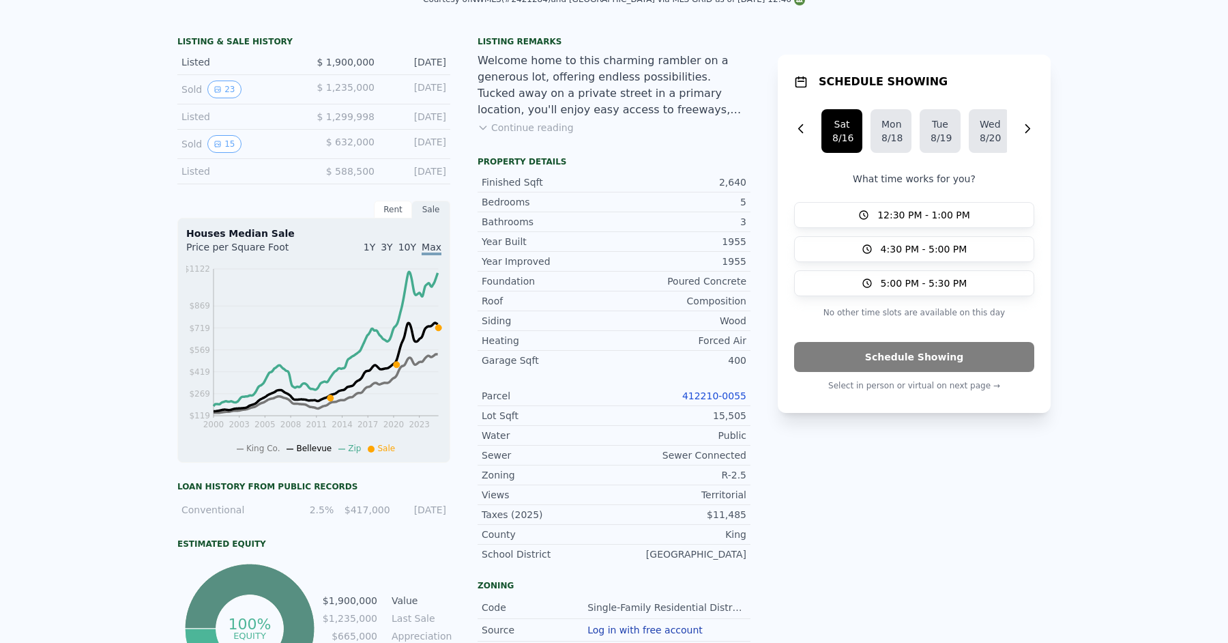
scroll to position [5, 0]
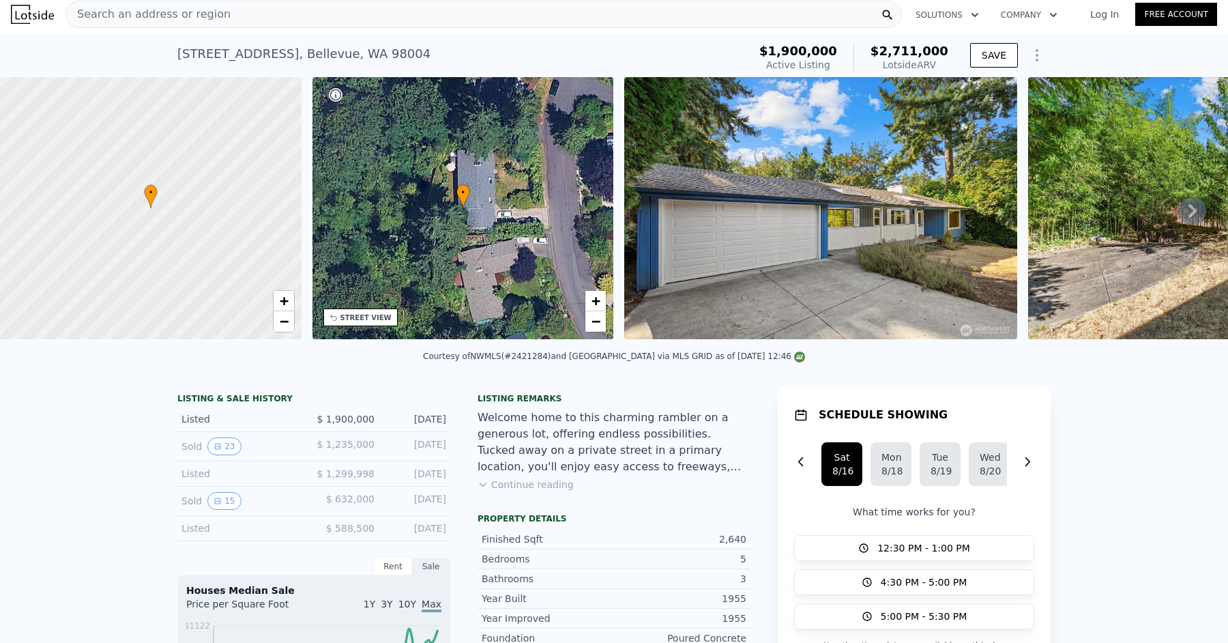
click at [269, 18] on div "Search an address or region" at bounding box center [483, 14] width 836 height 27
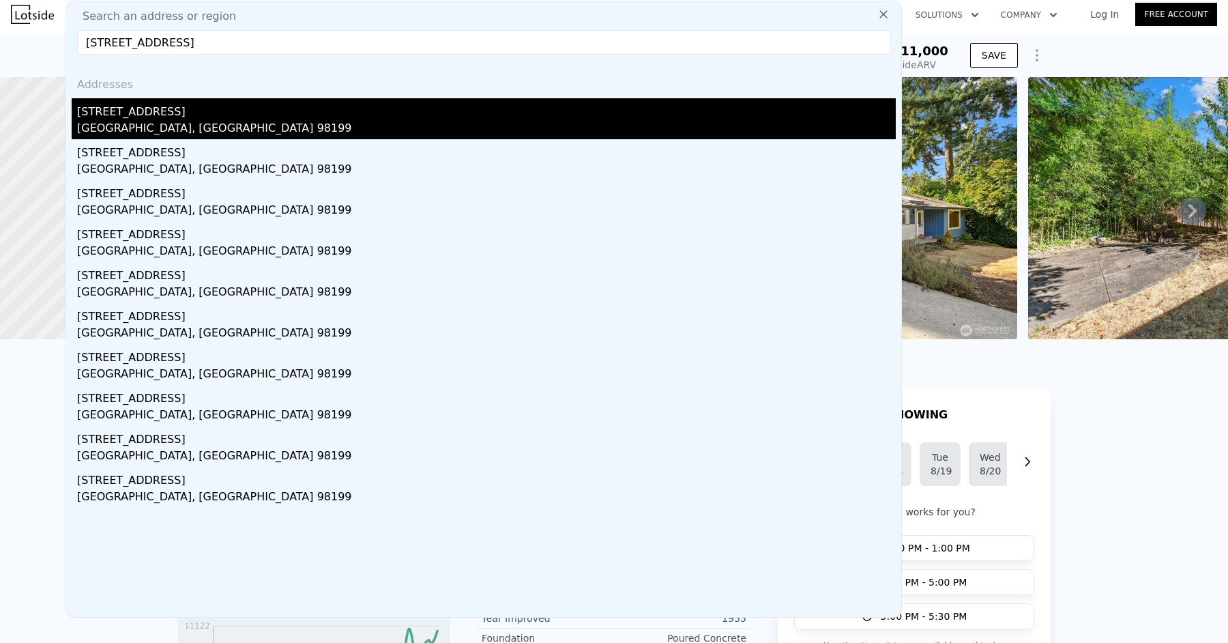
type input "[STREET_ADDRESS]"
click at [207, 106] on div "[STREET_ADDRESS]" at bounding box center [486, 109] width 819 height 22
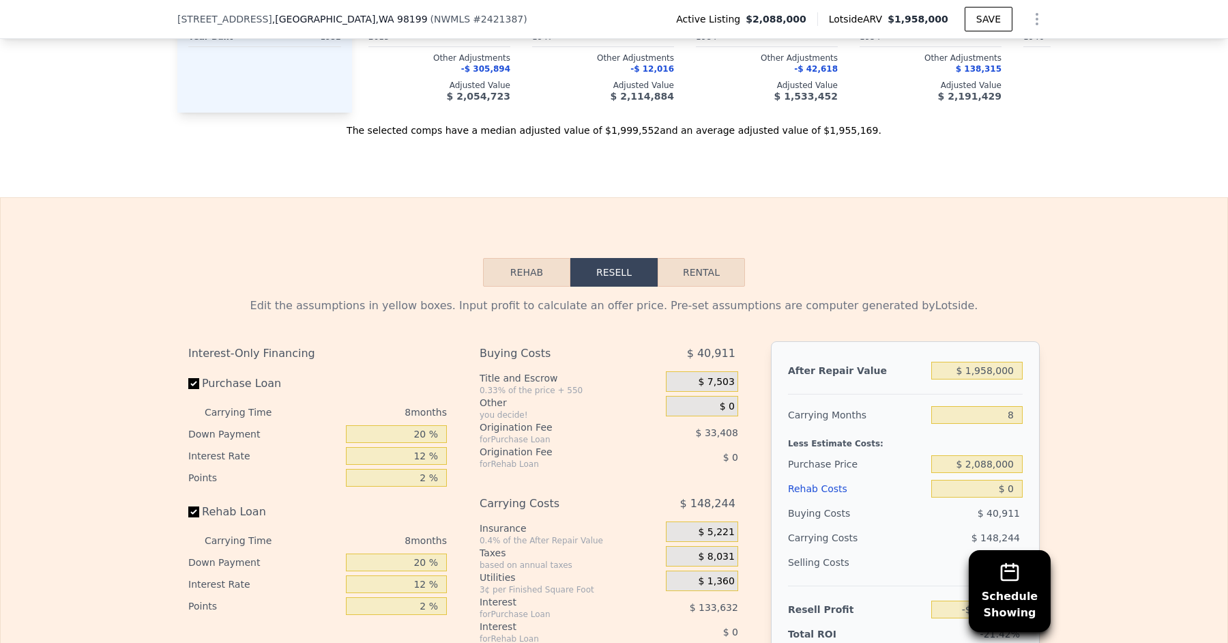
scroll to position [2088, 0]
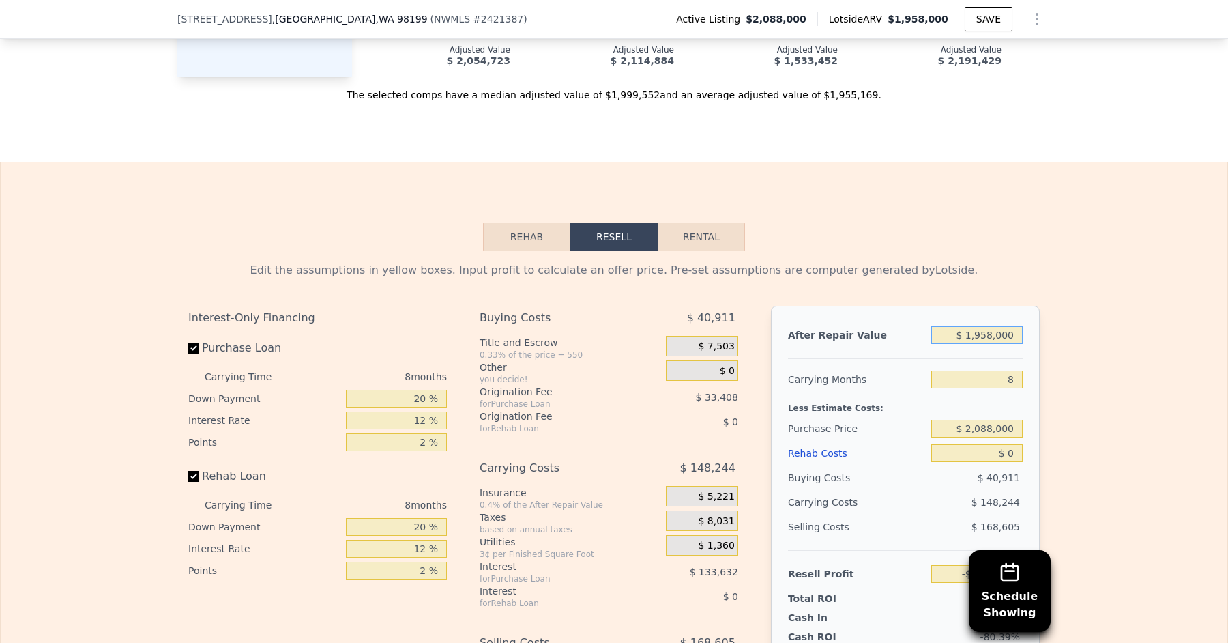
click at [997, 326] on input "$ 1,958,000" at bounding box center [976, 335] width 91 height 18
type input "$ 195,000"
type input "-$ 2,094,741"
type input "$ 19,000"
type input "-$ 2,255,166"
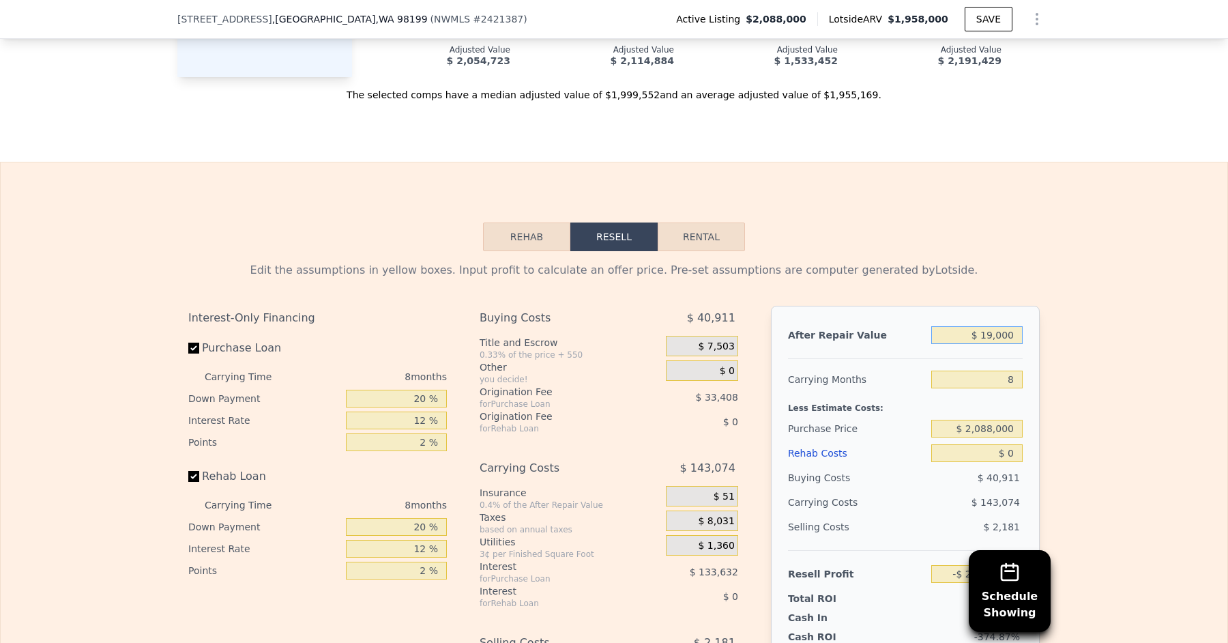
type input "$ 1,000"
type input "-$ 2,271,573"
type input "$ 000"
type input "-$ 2,272,484"
type input "$ 2,000"
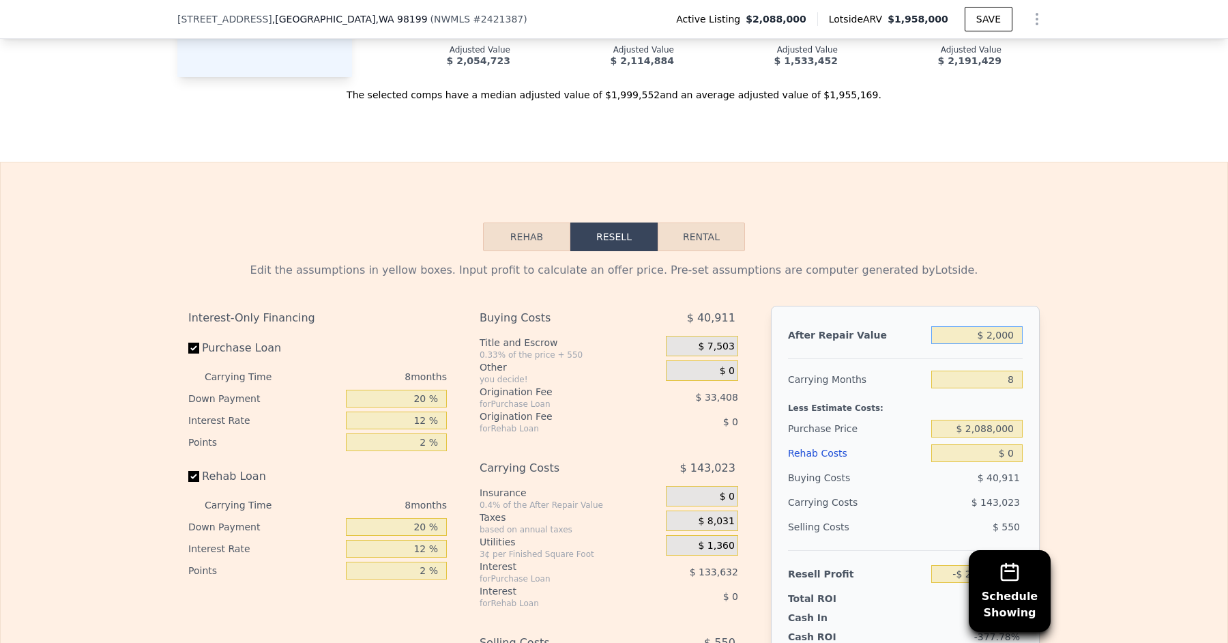
type input "-$ 2,270,661"
type input "$ 23,000"
type input "-$ 2,251,520"
type input "$ 230,000"
type input "-$ 2,062,838"
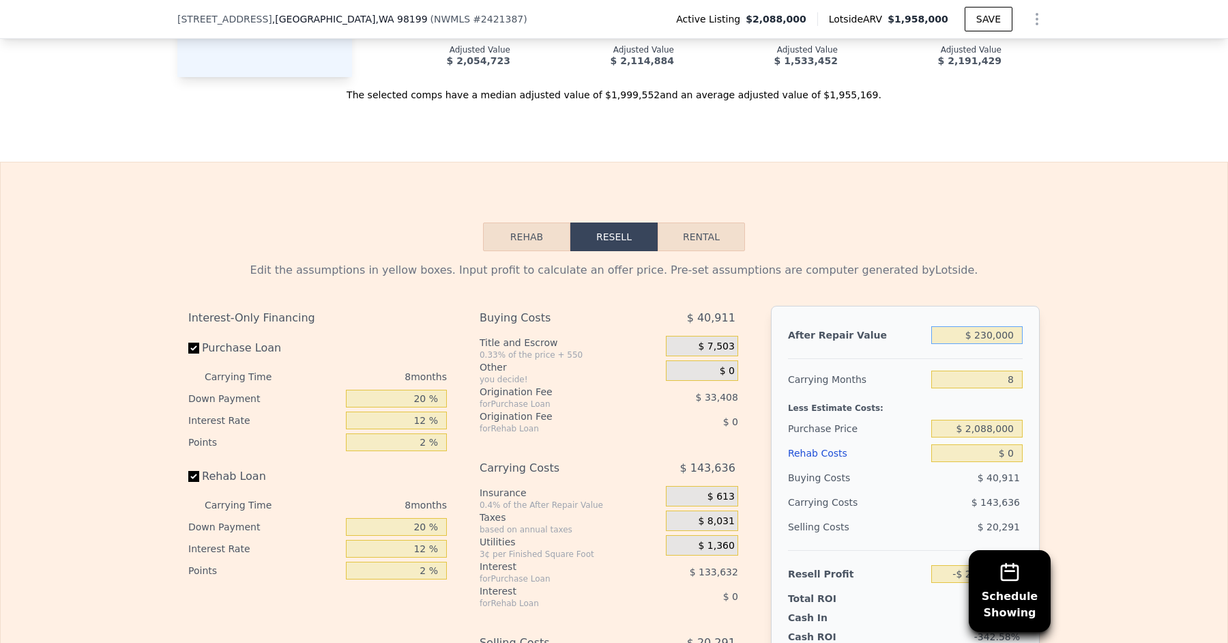
type input "$ 2,300,000"
type input "-$ 176,026"
type input "$ 2,300,000"
click at [1001, 251] on div "Edit the assumptions in yellow boxes. Input profit to calculate an offer price.…" at bounding box center [613, 505] width 873 height 508
click at [1014, 370] on input "8" at bounding box center [976, 379] width 91 height 18
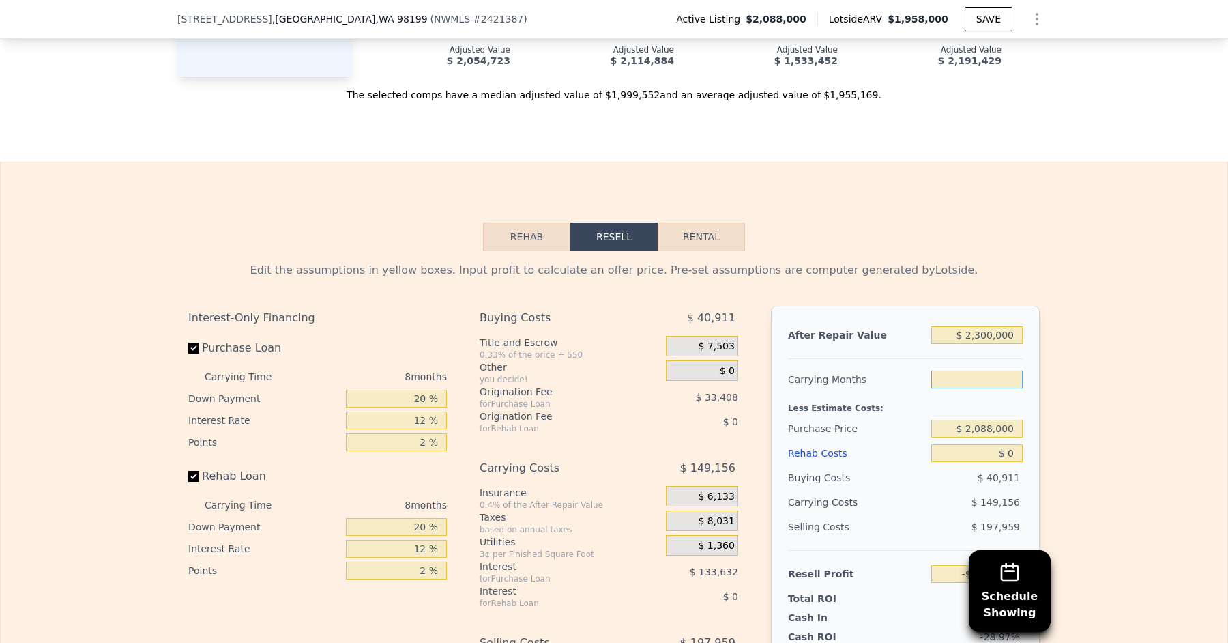
type input "6"
type input "-$ 138,738"
type input "6"
click at [1056, 362] on div "Edit the assumptions in yellow boxes. Input profit to calculate an offer price.…" at bounding box center [614, 505] width 1227 height 508
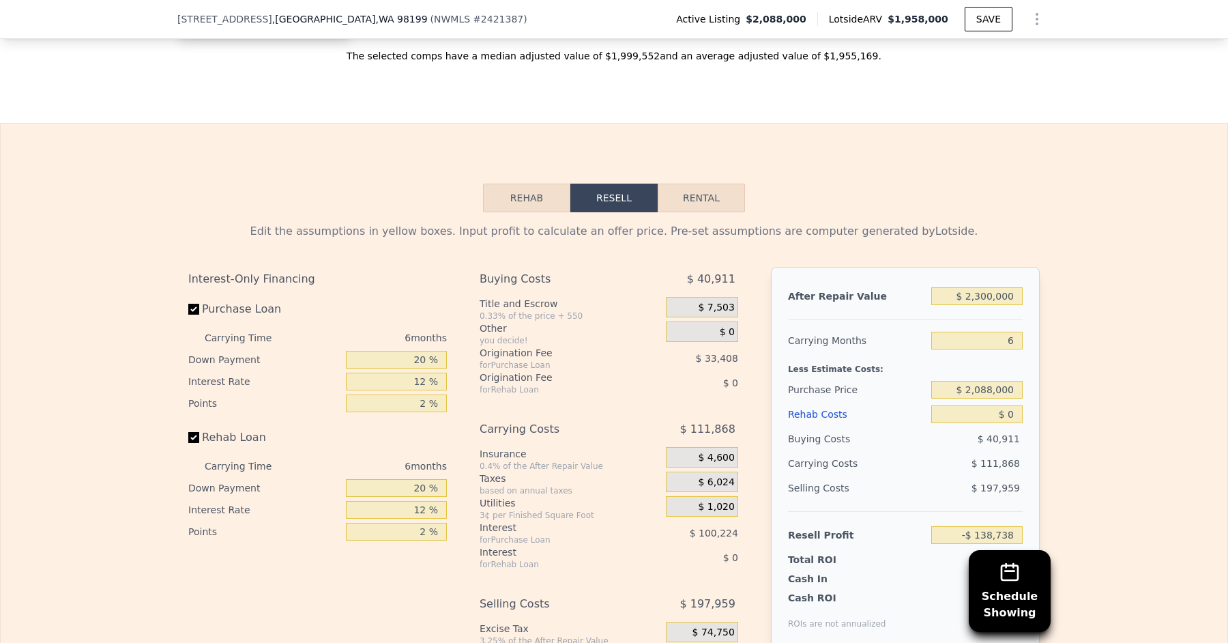
scroll to position [2128, 0]
click at [1016, 403] on input "$ 0" at bounding box center [976, 412] width 91 height 18
type input "$ 1"
type input "-$ 138,739"
type input "$ 10"
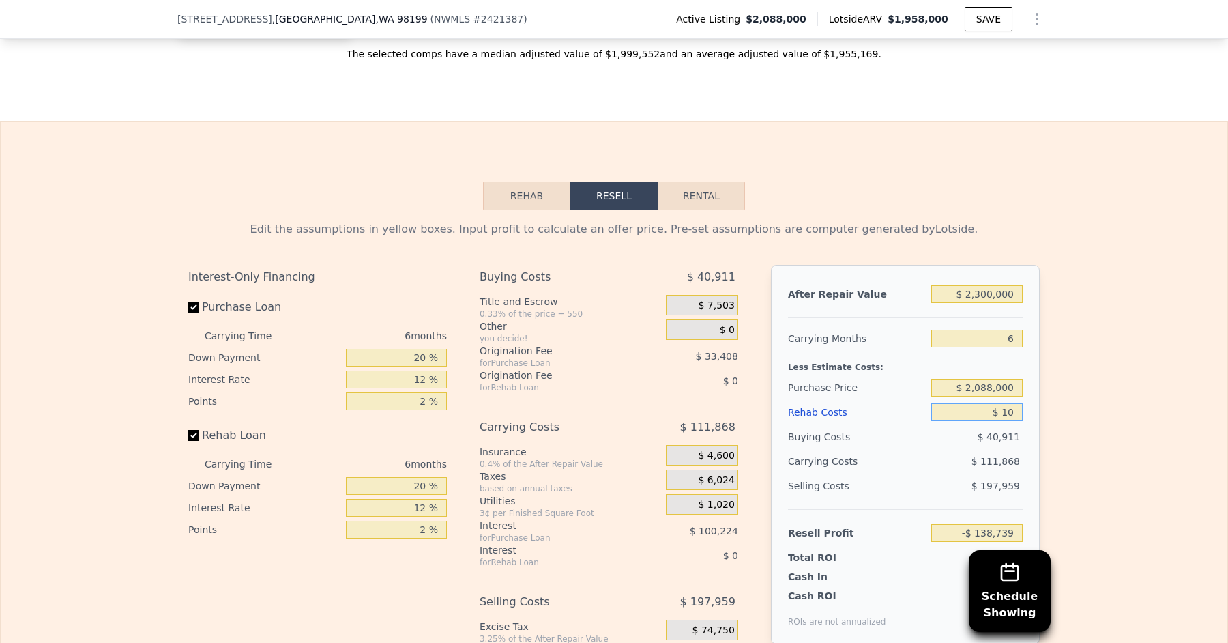
type input "-$ 138,748"
type input "$ 100"
type input "-$ 138,846"
type input "$ 1,000"
type input "-$ 139,802"
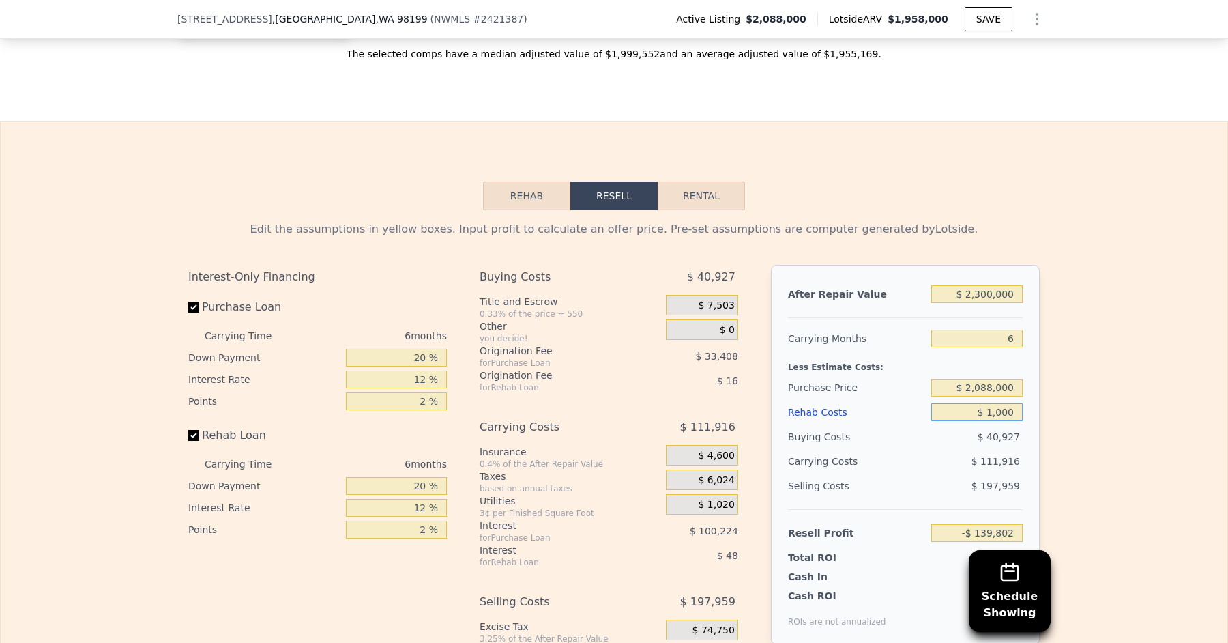
type input "$ 10,000"
type input "-$ 149,378"
type input "$ 100,000"
type input "-$ 245,138"
type input "$ 100,000"
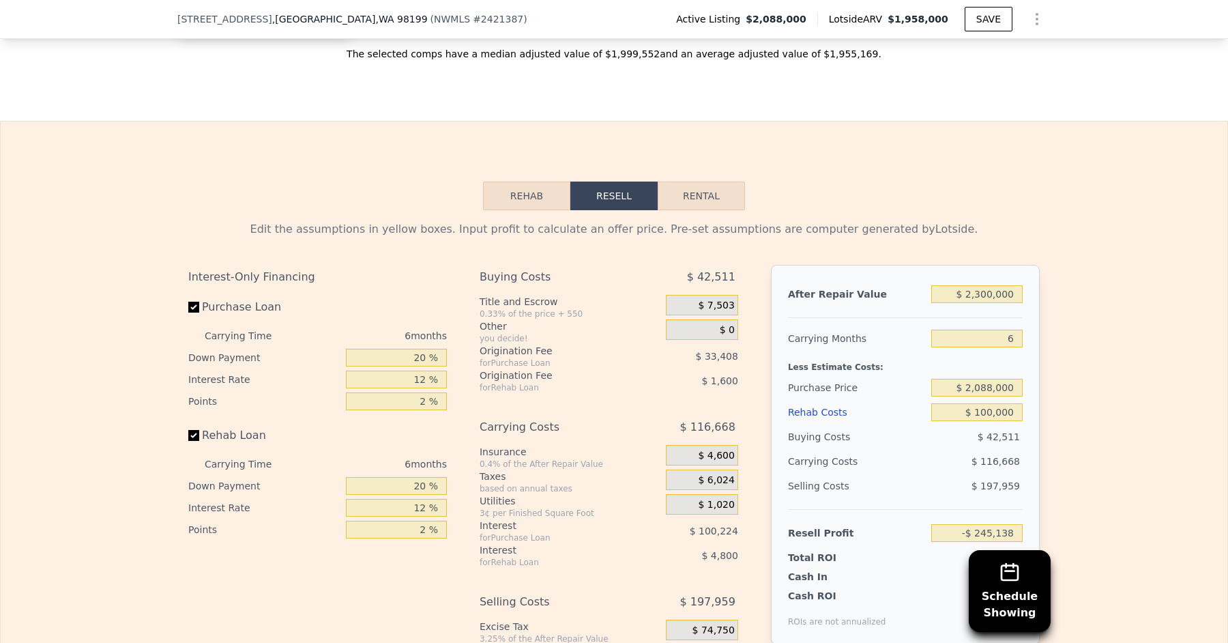
click at [1087, 424] on div "Edit the assumptions in yellow boxes. Input profit to calculate an offer price.…" at bounding box center [614, 464] width 1227 height 508
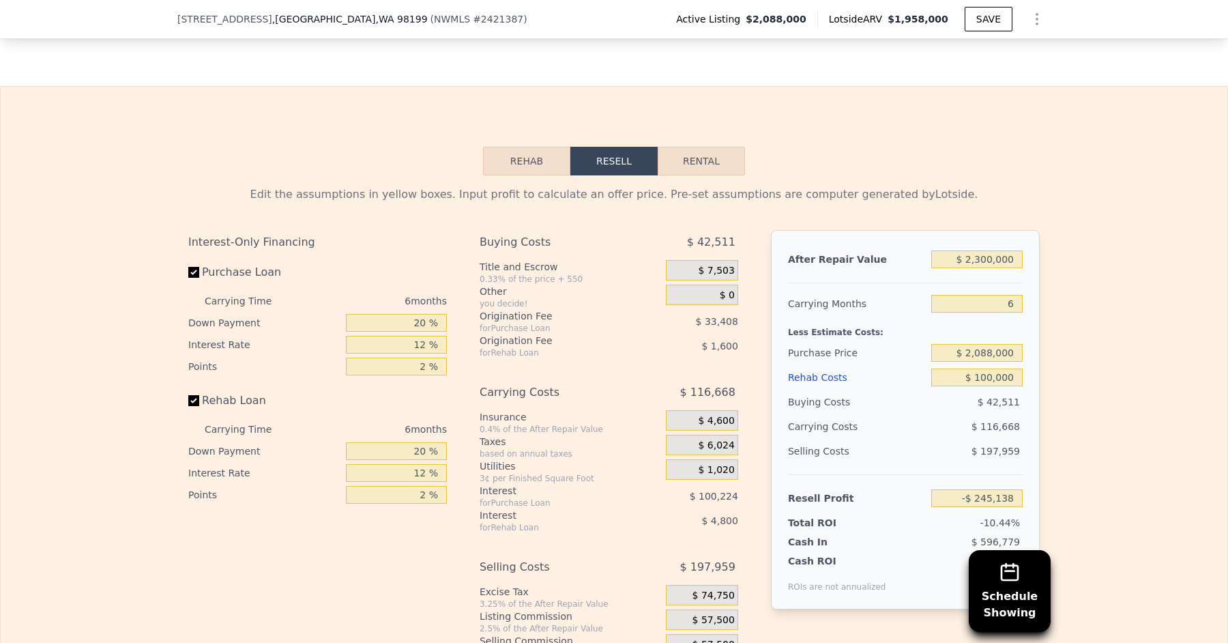
scroll to position [2173, 0]
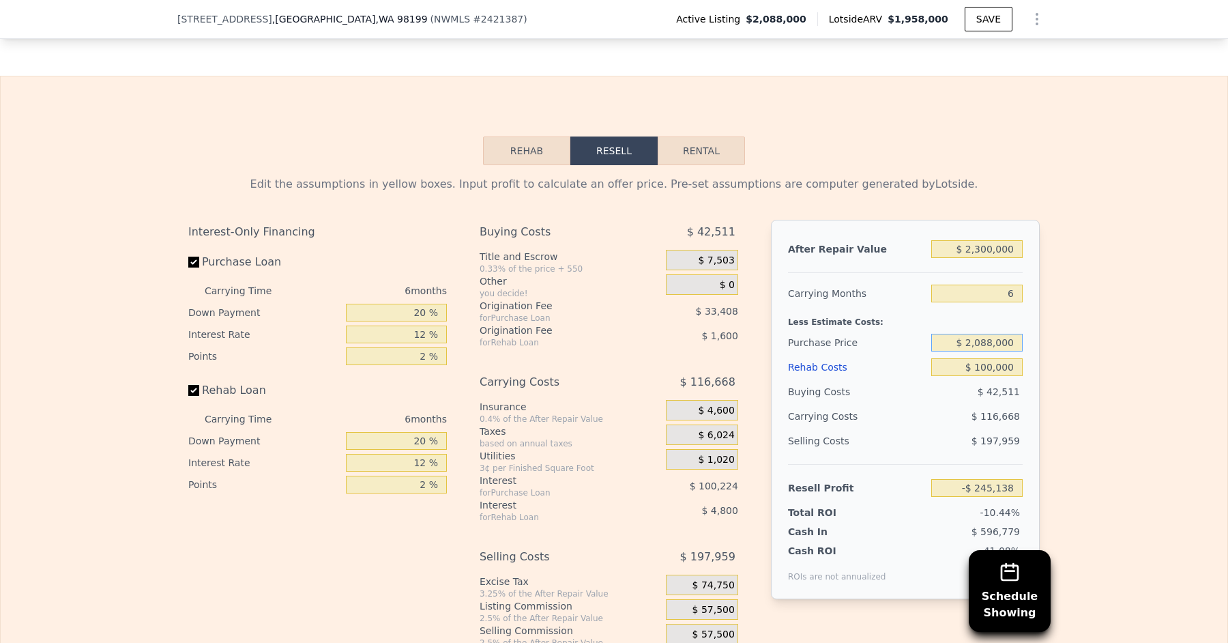
click at [993, 334] on input "$ 2,088,000" at bounding box center [976, 343] width 91 height 18
type input "$ 1,800,000"
click at [976, 306] on div "Less Estimate Costs:" at bounding box center [905, 318] width 235 height 25
type input "$ 62,253"
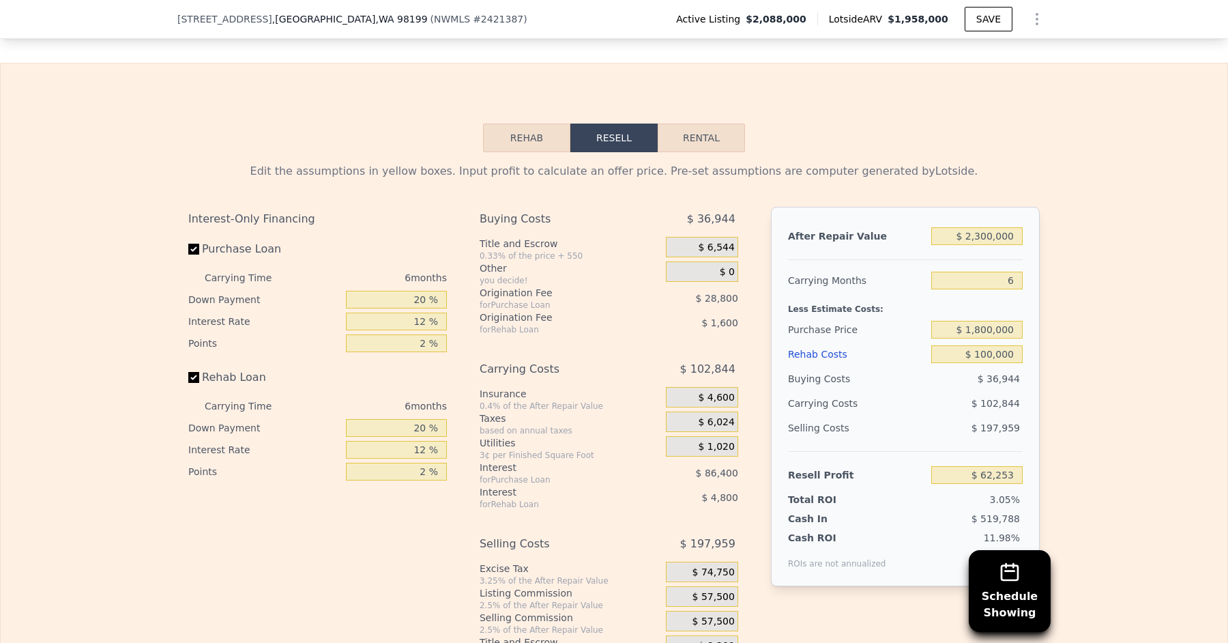
scroll to position [2190, 0]
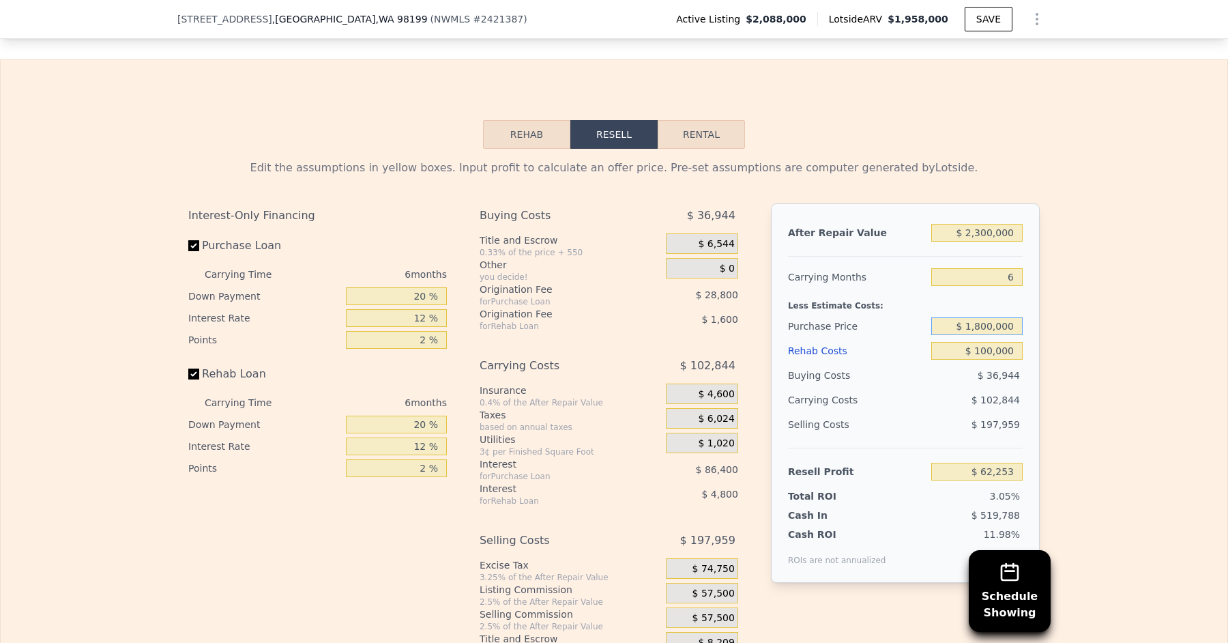
click at [982, 317] on input "$ 1,800,000" at bounding box center [976, 326] width 91 height 18
type input "$ 1,700,000"
click at [933, 291] on div "Less Estimate Costs:" at bounding box center [905, 301] width 235 height 25
type input "$ 168,986"
click at [984, 317] on input "$ 1,700,000" at bounding box center [976, 326] width 91 height 18
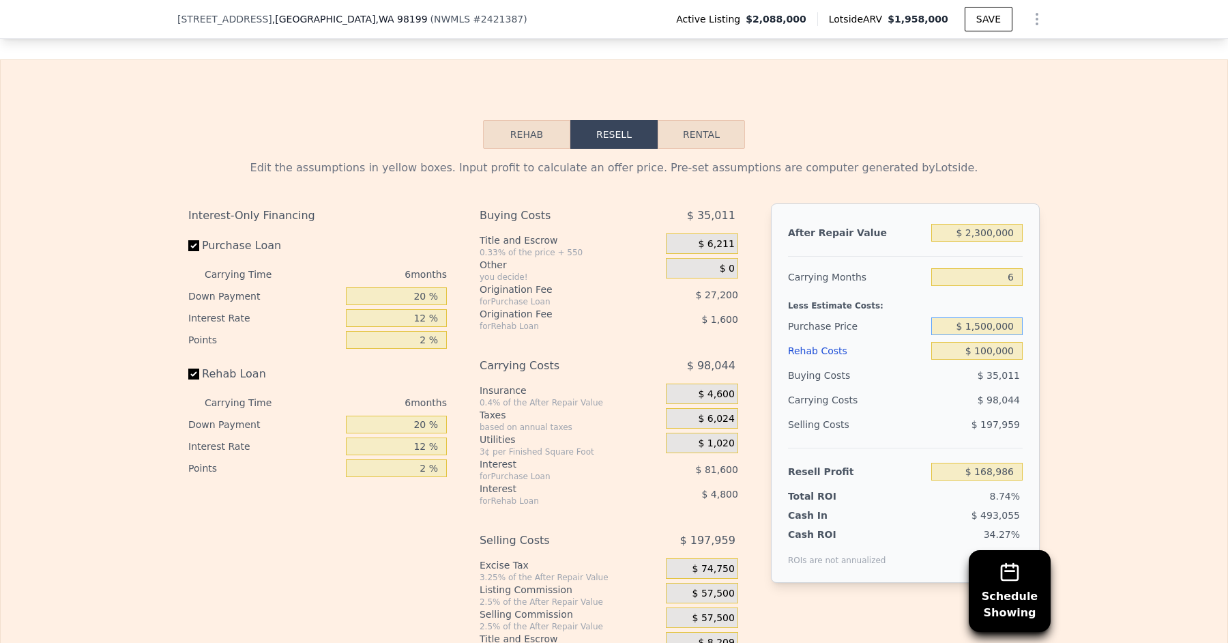
type input "$ 1,500,000"
click at [1099, 306] on div "Edit the assumptions in yellow boxes. Input profit to calculate an offer price.…" at bounding box center [614, 403] width 1227 height 508
type input "$ 382,452"
click at [985, 317] on input "$ 1,500,000" at bounding box center [976, 326] width 91 height 18
type input "$ 1,450,000"
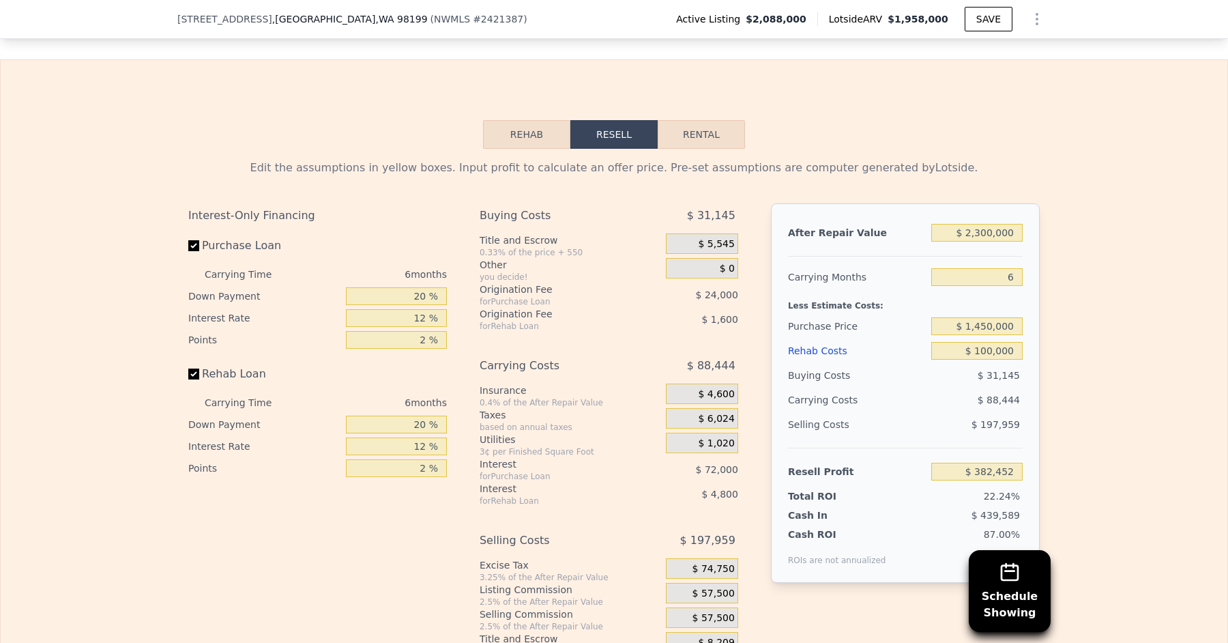
click at [1051, 304] on div "Edit the assumptions in yellow boxes. Input profit to calculate an offer price.…" at bounding box center [614, 403] width 1227 height 508
type input "$ 435,818"
